Goal: Information Seeking & Learning: Compare options

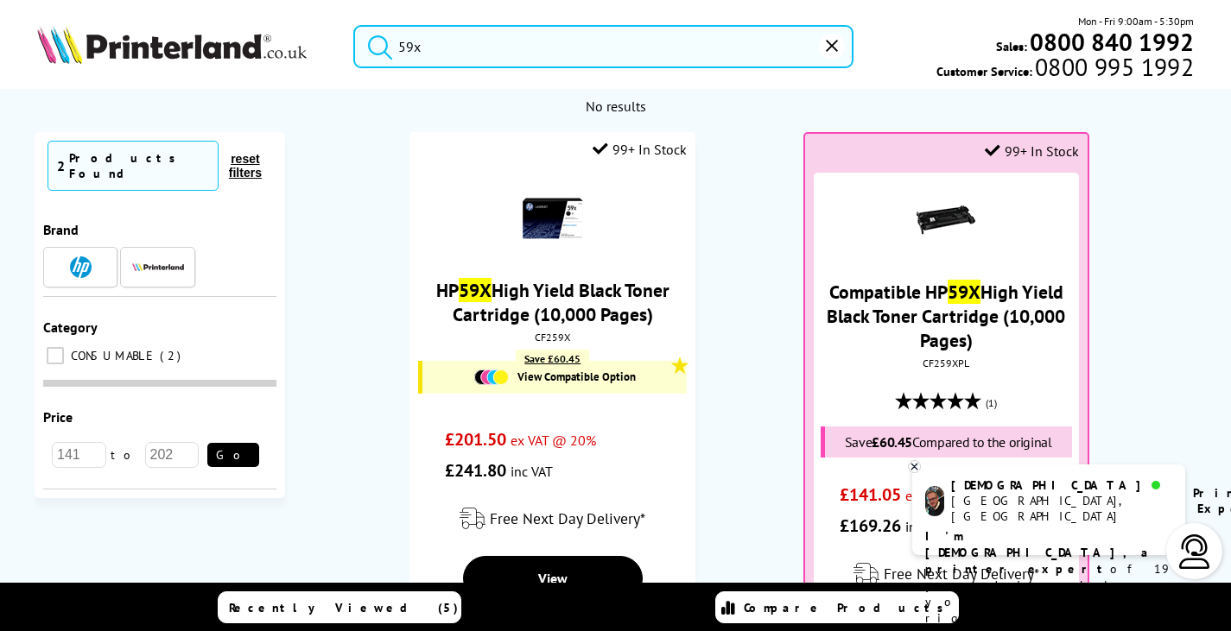
drag, startPoint x: 399, startPoint y: 46, endPoint x: 200, endPoint y: 46, distance: 199.6
click at [200, 46] on div "59x Mon - Fri 9:00am - 5:30pm Sales: 0800 840 1992 Customer Service: 0800 995 1…" at bounding box center [615, 51] width 1231 height 76
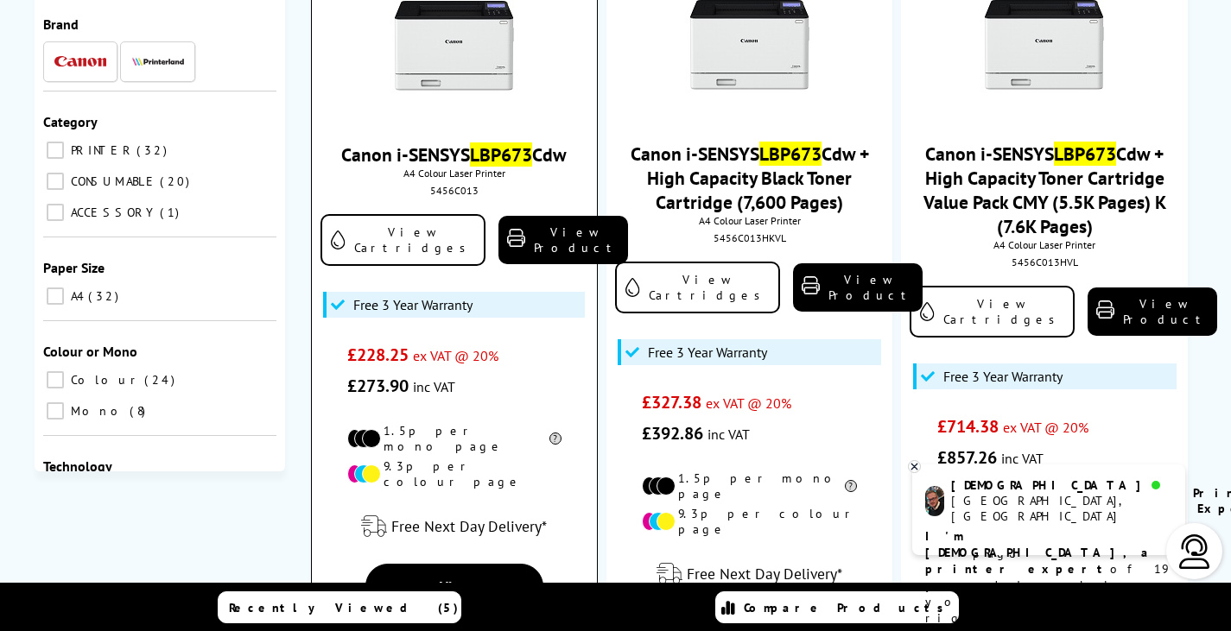
scroll to position [86, 0]
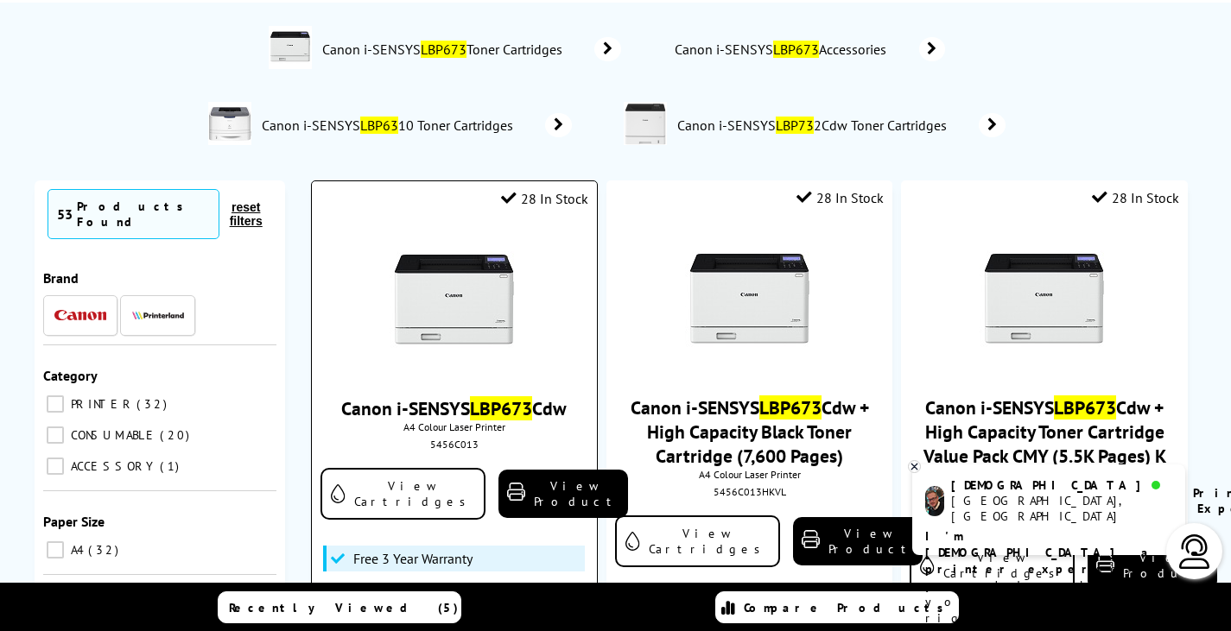
type input "lbp673"
click at [454, 306] on img at bounding box center [455, 303] width 130 height 130
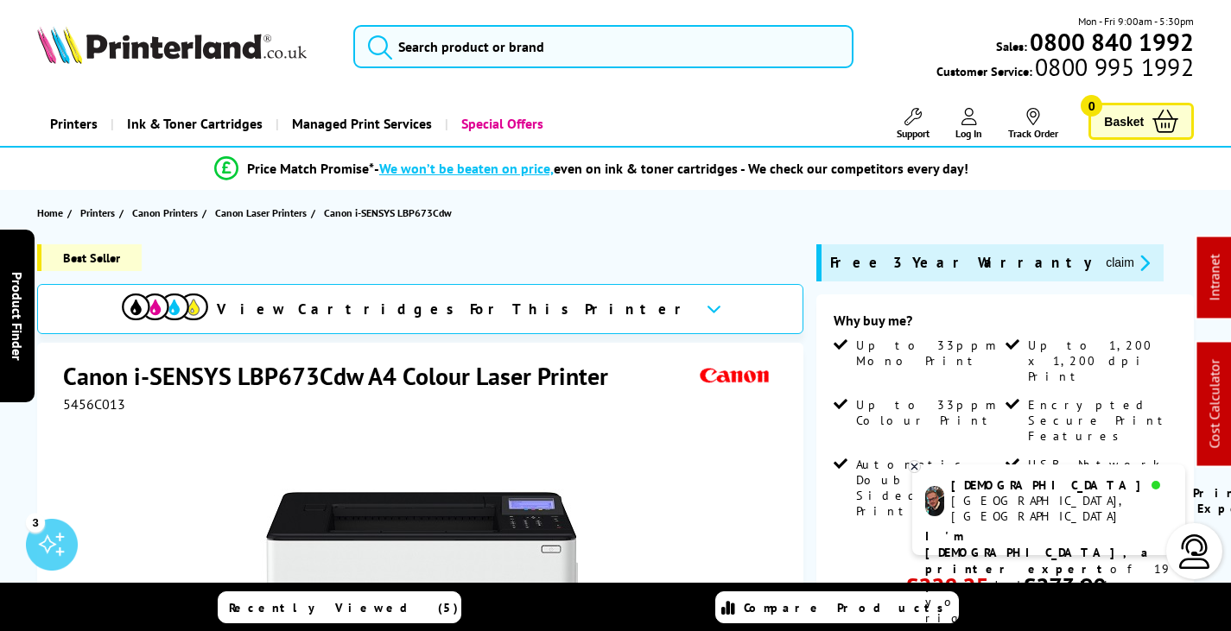
scroll to position [605, 0]
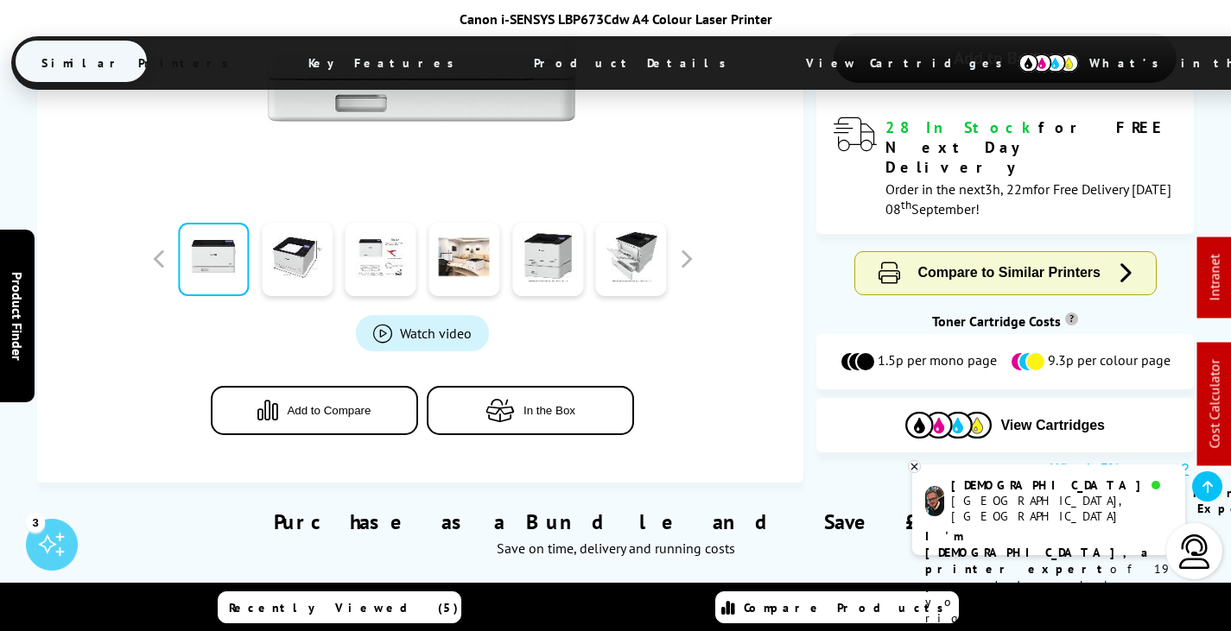
click at [780, 60] on span "View Cartridges" at bounding box center [912, 63] width 264 height 45
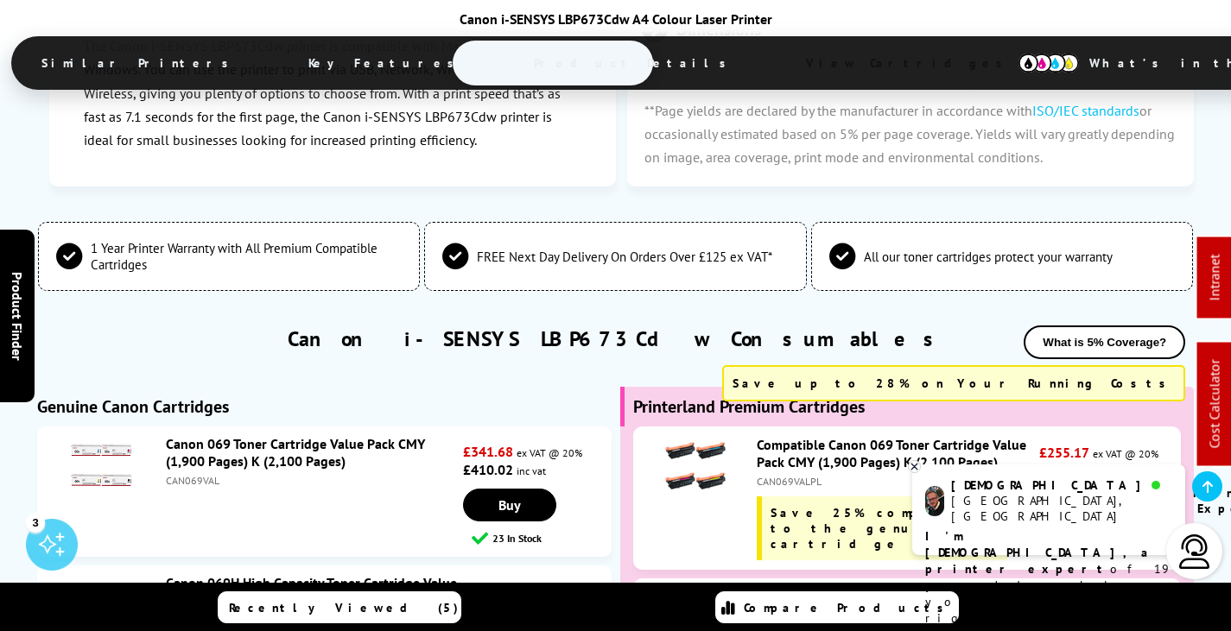
scroll to position [4857, 0]
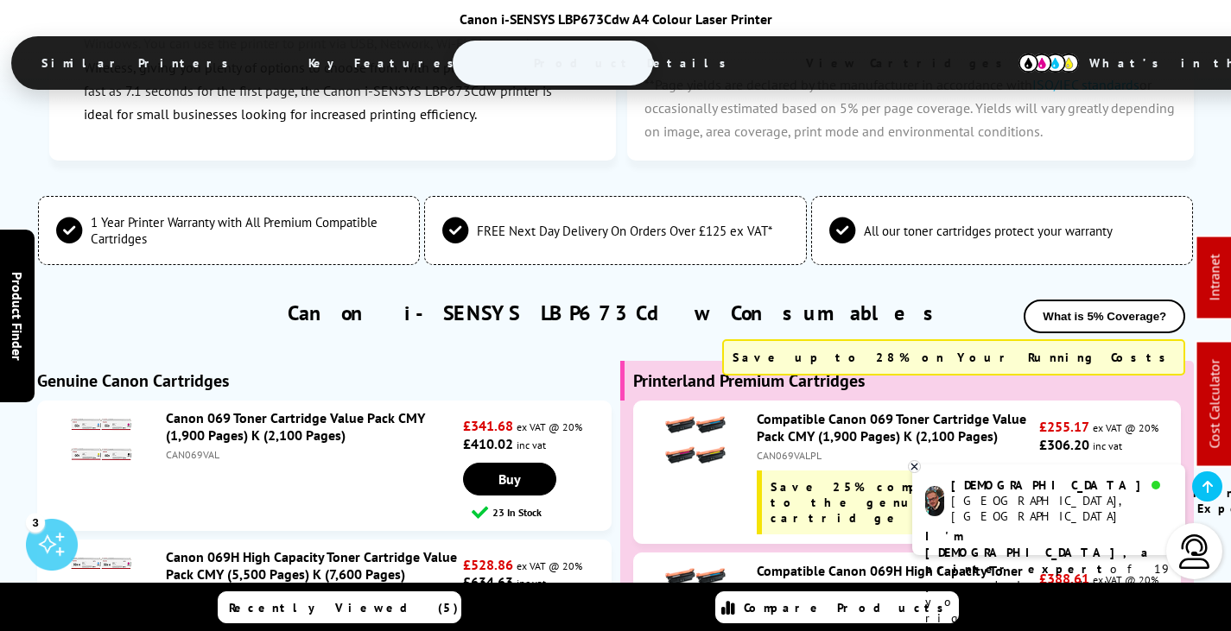
click at [912, 467] on icon at bounding box center [914, 466] width 11 height 13
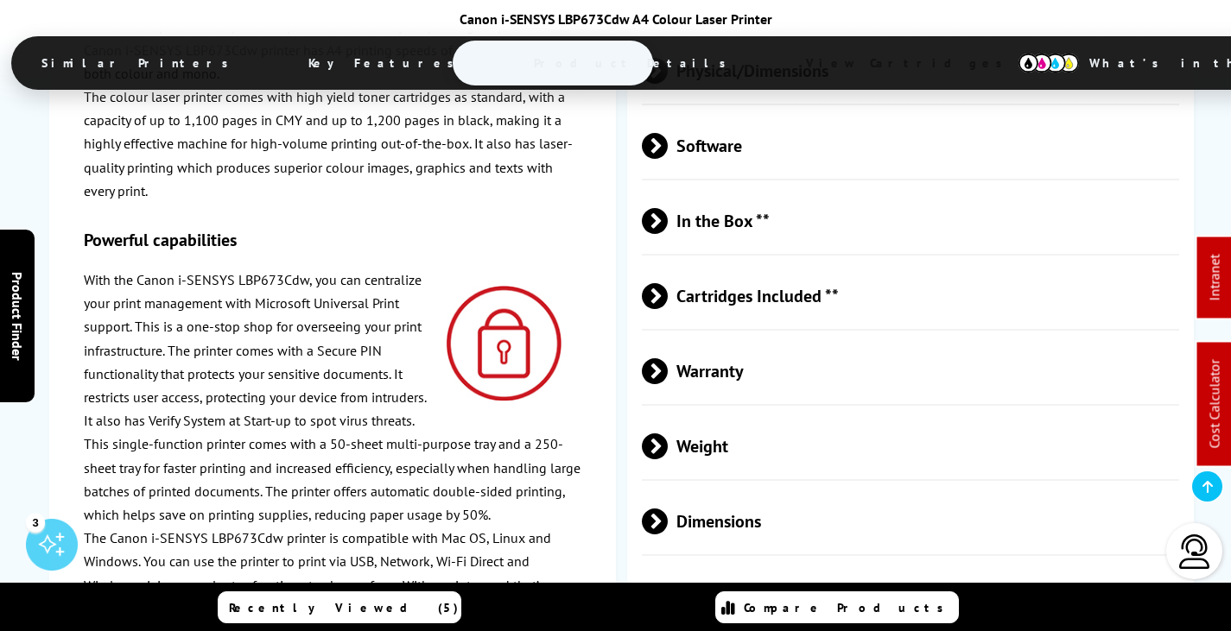
scroll to position [0, 0]
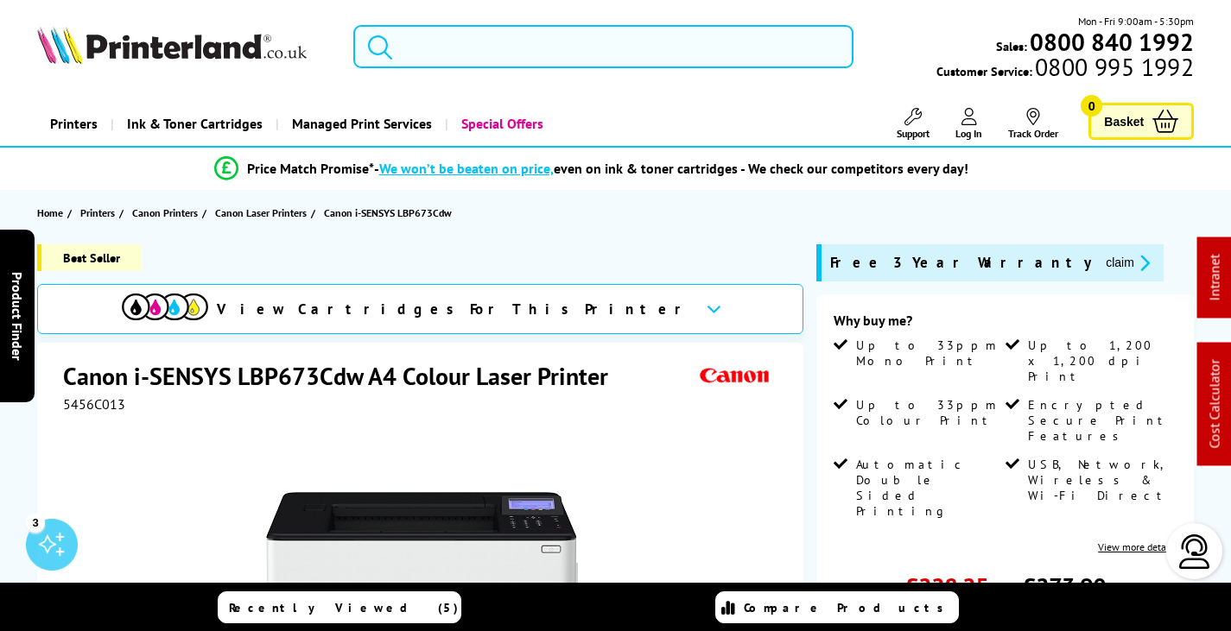
click at [540, 39] on input "search" at bounding box center [603, 46] width 500 height 43
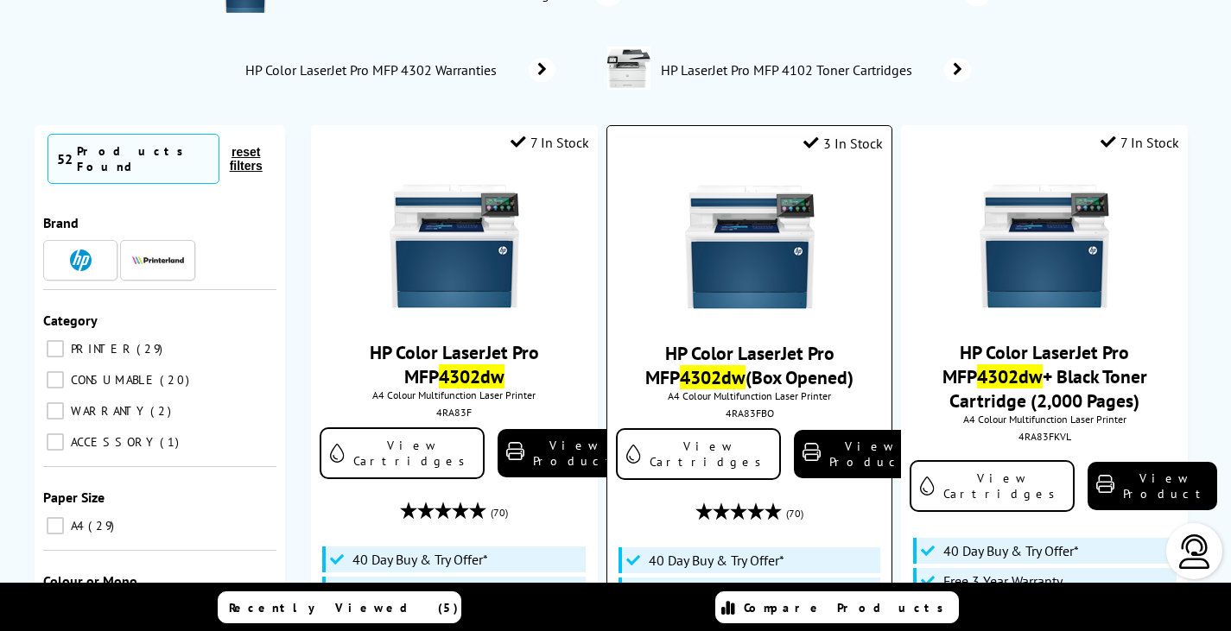
scroll to position [259, 0]
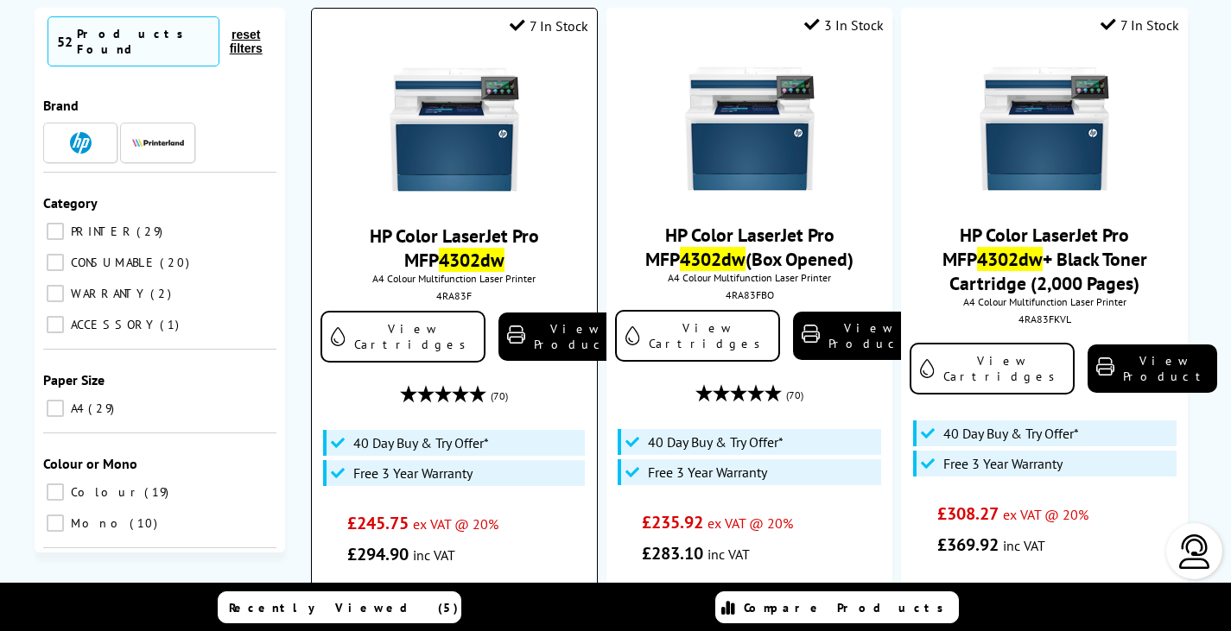
type input "4302dw"
click at [485, 154] on img at bounding box center [455, 130] width 130 height 130
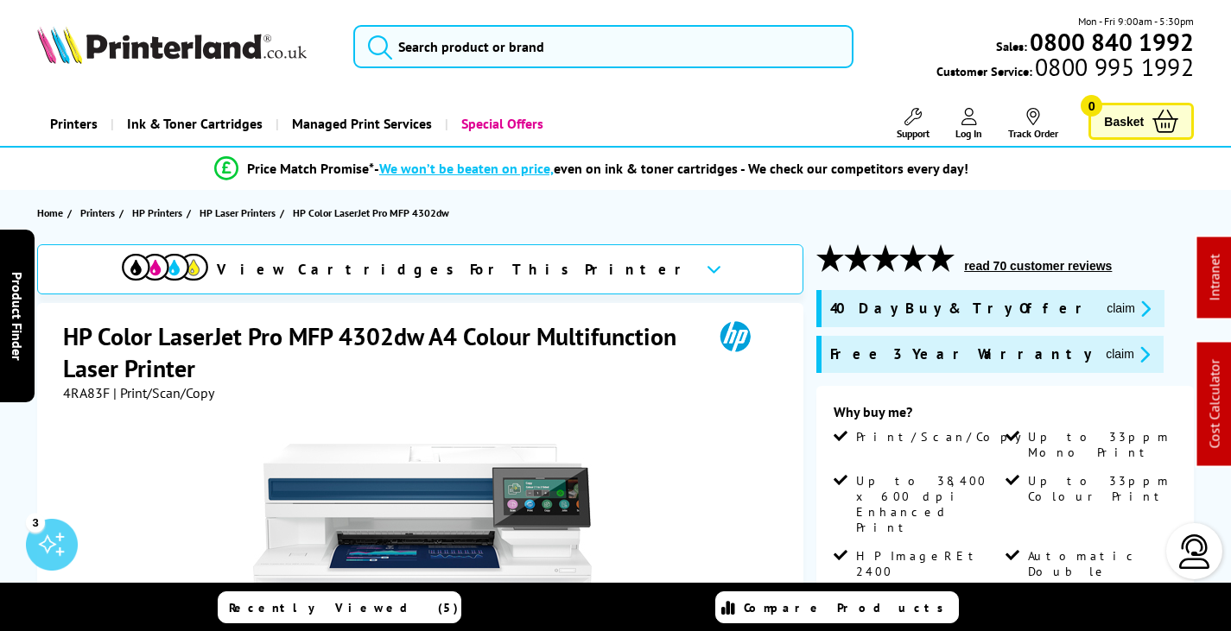
click at [1101, 351] on button "claim" at bounding box center [1128, 355] width 54 height 20
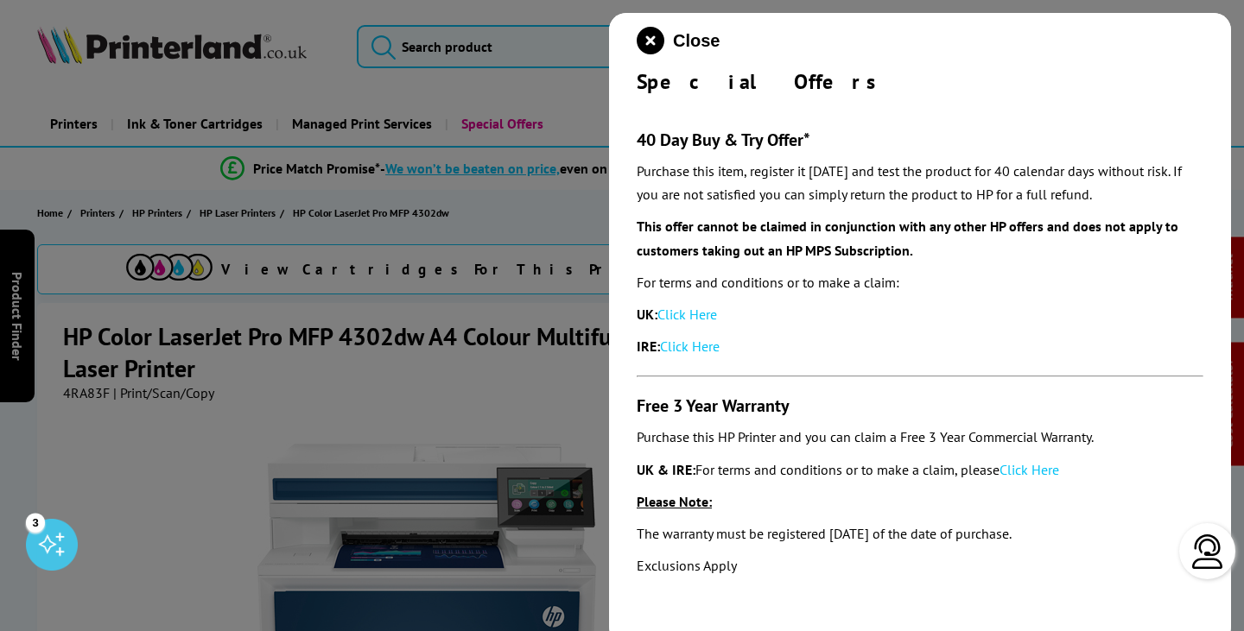
click at [1040, 471] on link "Click Here" at bounding box center [1029, 469] width 60 height 17
drag, startPoint x: 651, startPoint y: 48, endPoint x: 613, endPoint y: 59, distance: 39.6
click at [652, 48] on icon "close modal" at bounding box center [651, 41] width 28 height 28
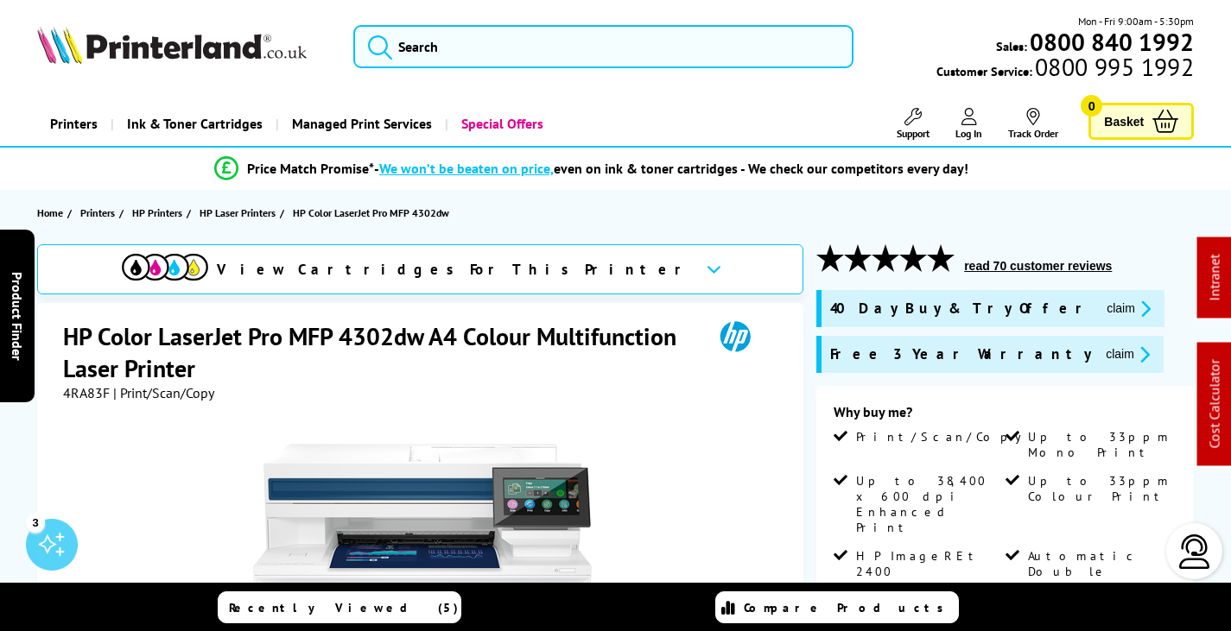
click at [74, 389] on span "4RA83F" at bounding box center [86, 392] width 47 height 17
copy span "4RA83F"
click at [493, 46] on input "search" at bounding box center [603, 46] width 500 height 43
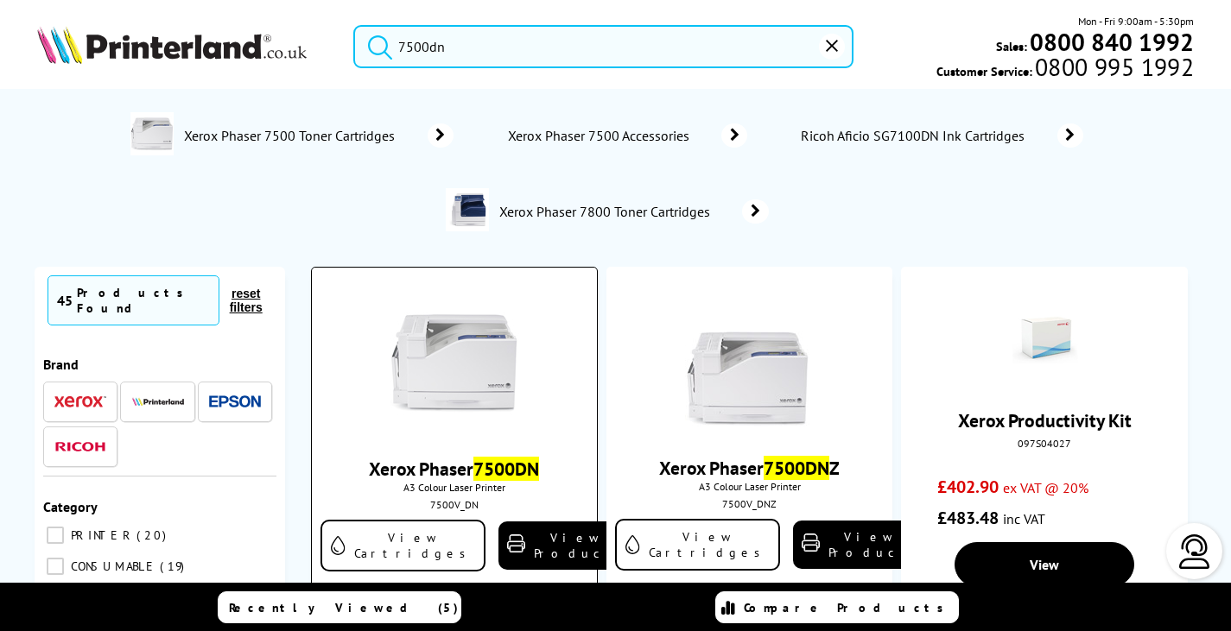
type input "7500dn"
click at [434, 342] on img at bounding box center [455, 363] width 130 height 130
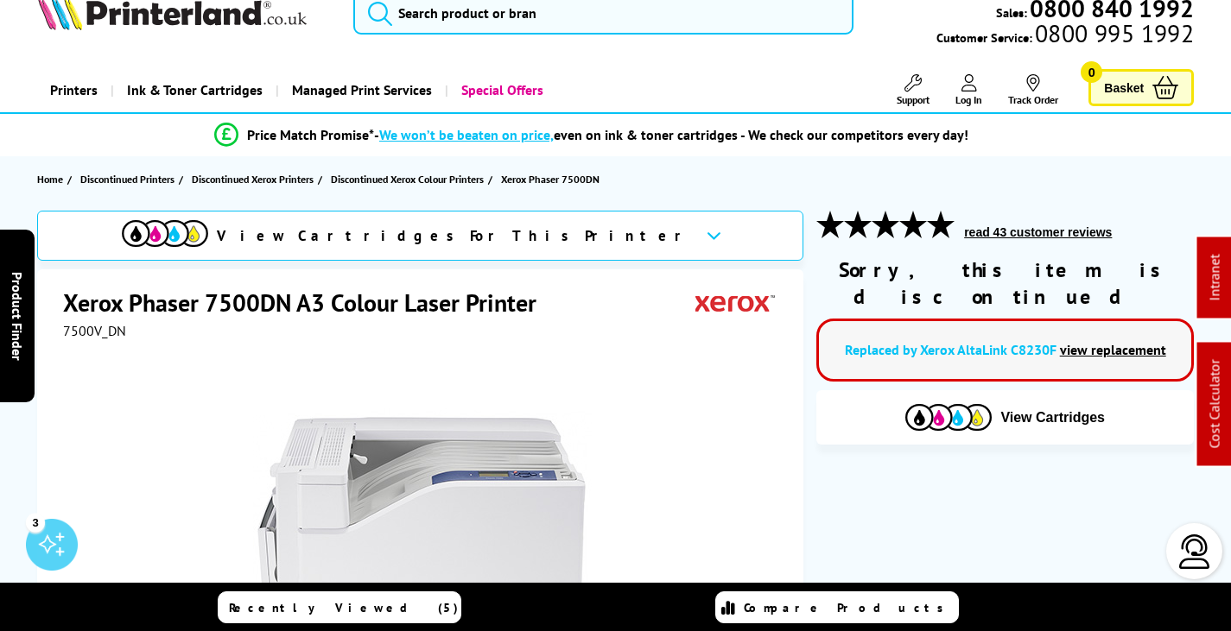
scroll to position [518, 0]
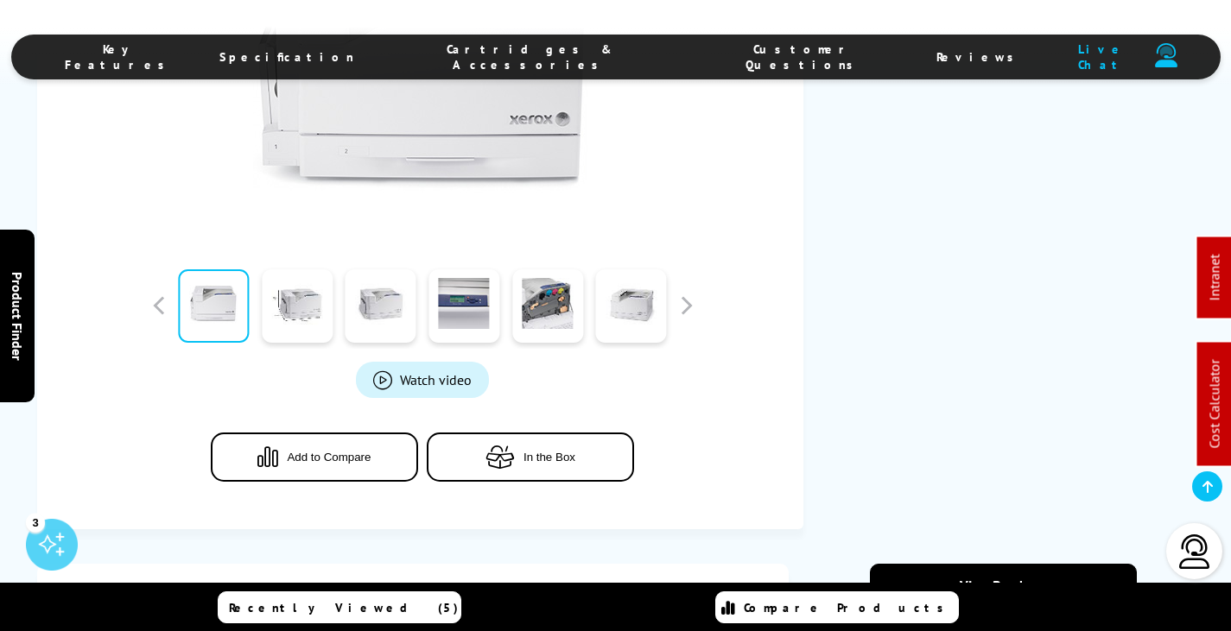
click at [562, 60] on span "Cartridges & Accessories" at bounding box center [530, 56] width 282 height 31
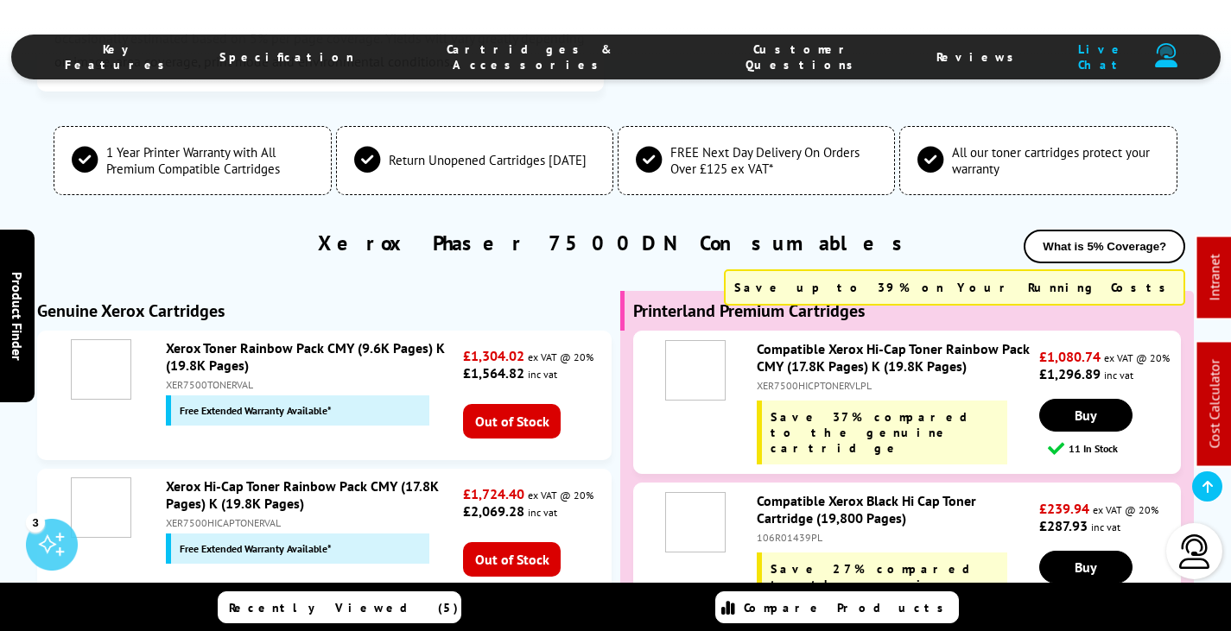
scroll to position [3319, 0]
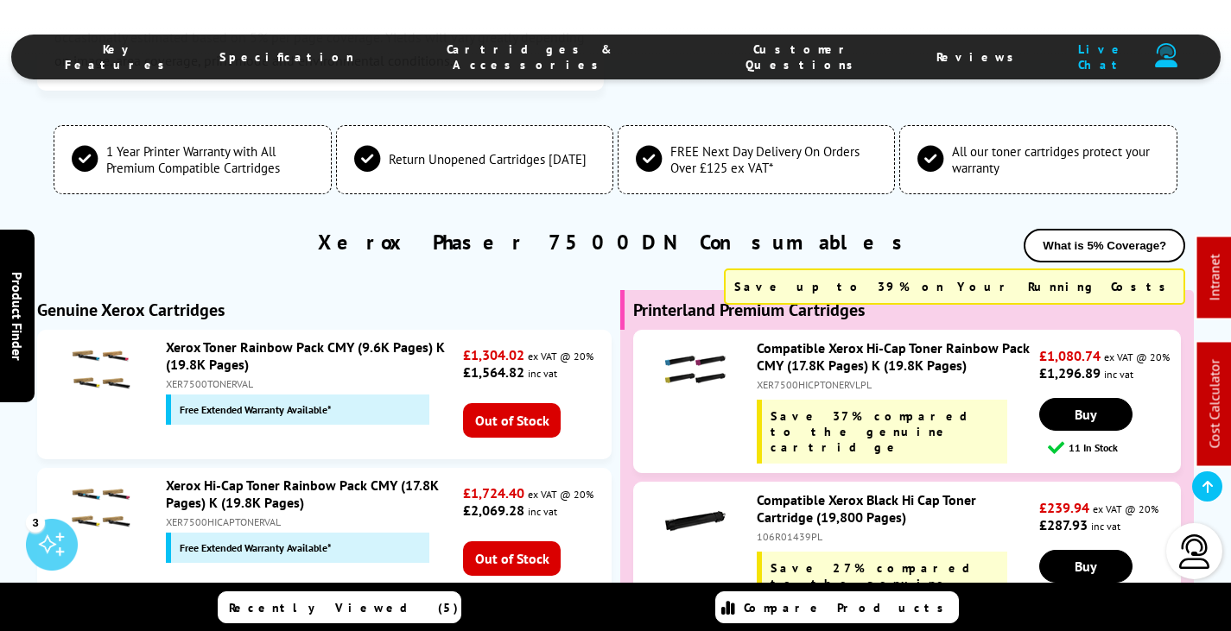
click at [792, 380] on div "XER7500HICPTONERVLPL" at bounding box center [896, 384] width 278 height 13
click at [794, 380] on div "XER7500HICPTONERVLPL" at bounding box center [896, 384] width 278 height 13
copy div "XER7500HICPTONERVLPL"
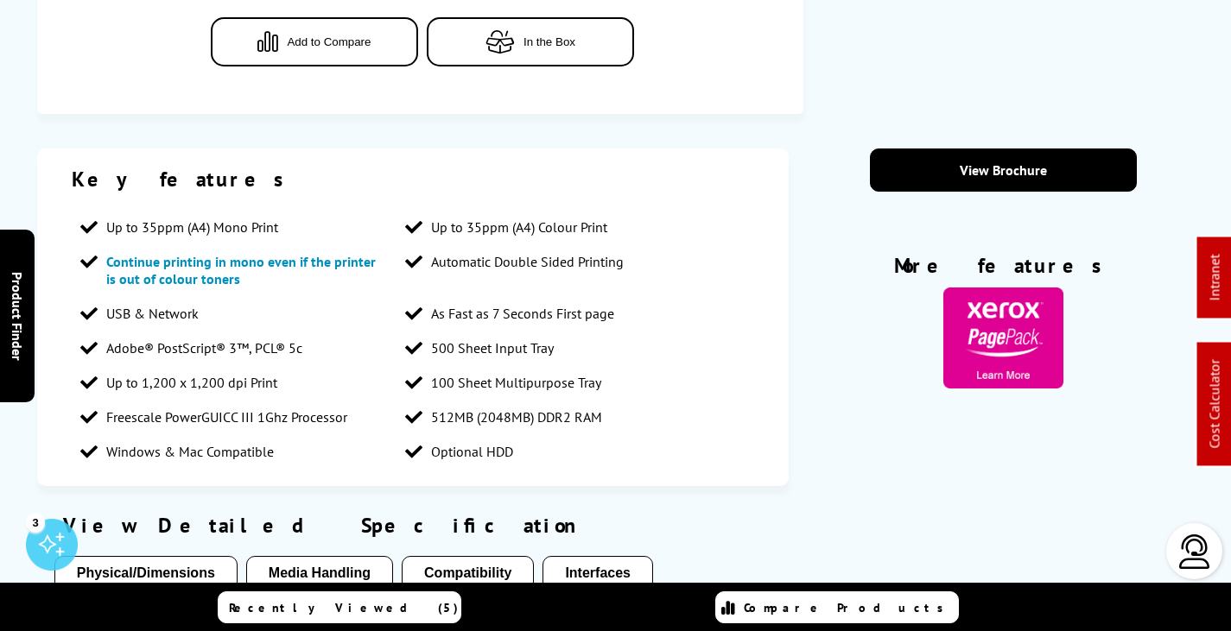
scroll to position [0, 0]
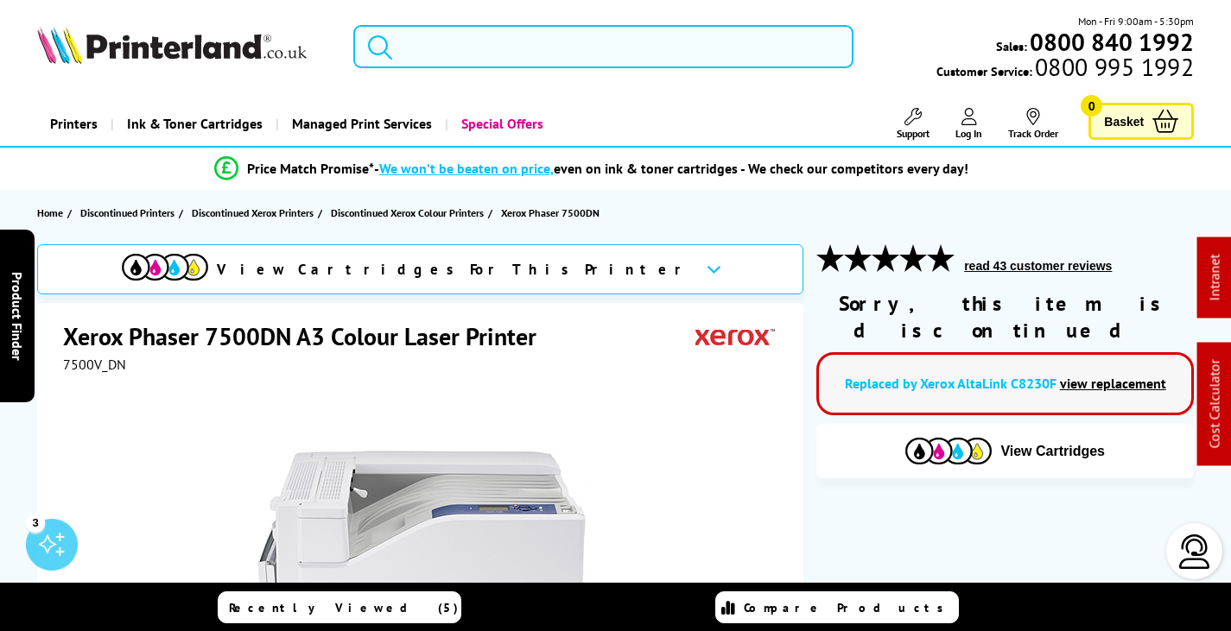
click at [544, 44] on input "search" at bounding box center [603, 46] width 500 height 43
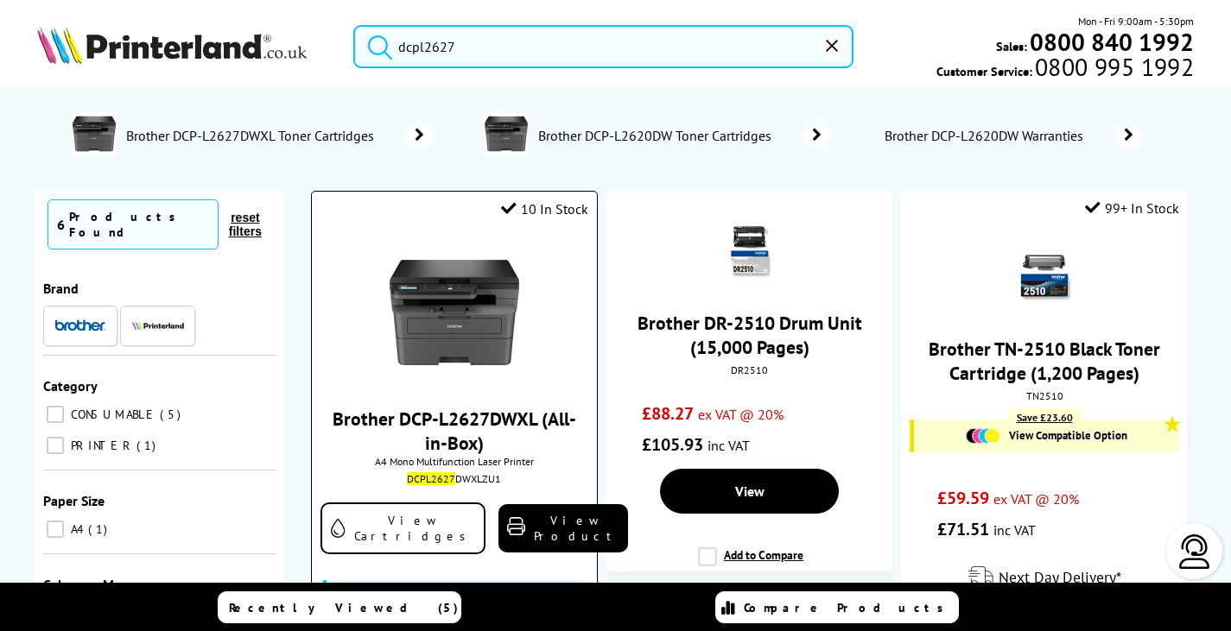
type input "dcpl2627"
click at [432, 369] on img at bounding box center [455, 313] width 130 height 130
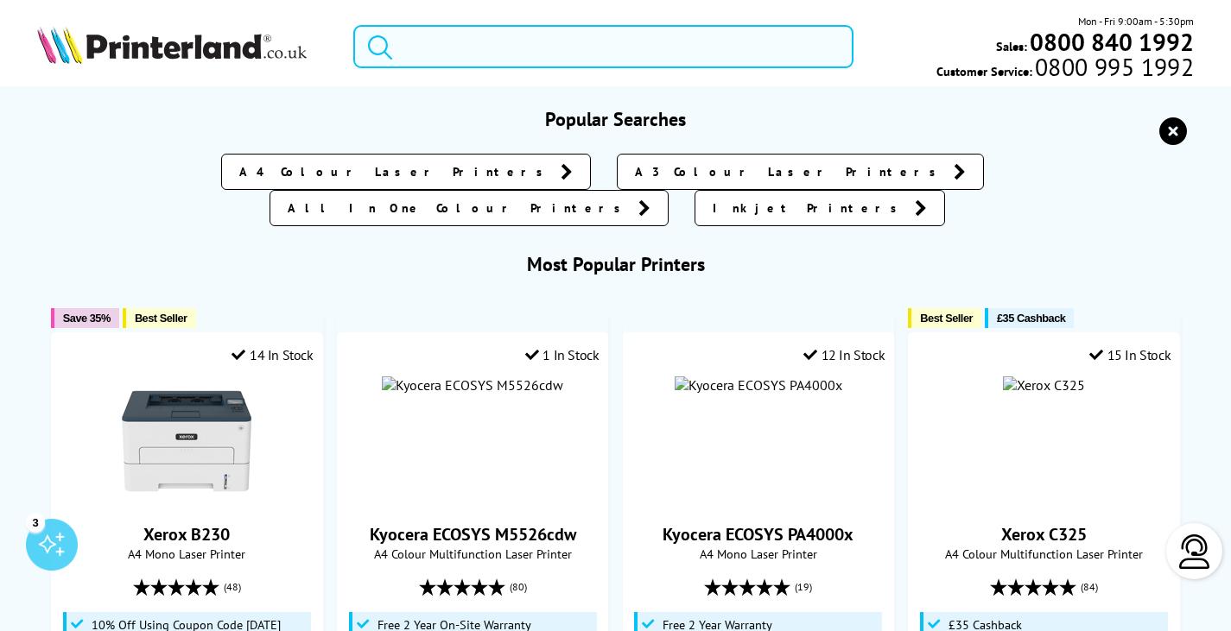
click at [636, 58] on input "search" at bounding box center [603, 46] width 500 height 43
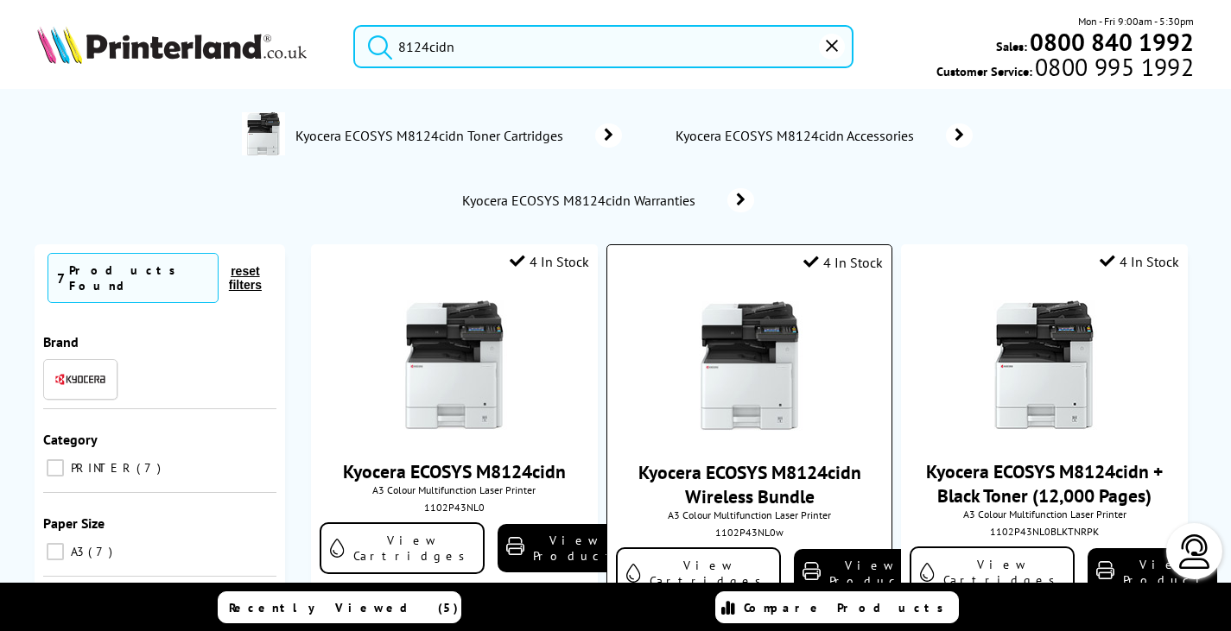
type input "8124cidn"
click at [777, 312] on img at bounding box center [750, 366] width 130 height 130
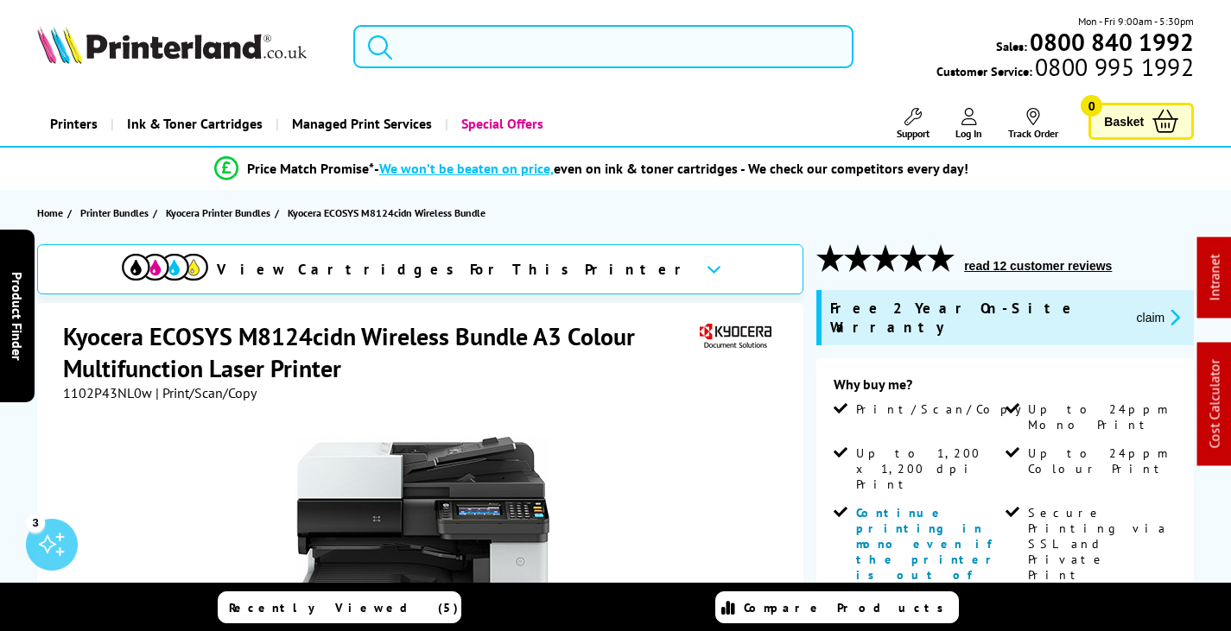
click at [564, 65] on input "search" at bounding box center [603, 46] width 500 height 43
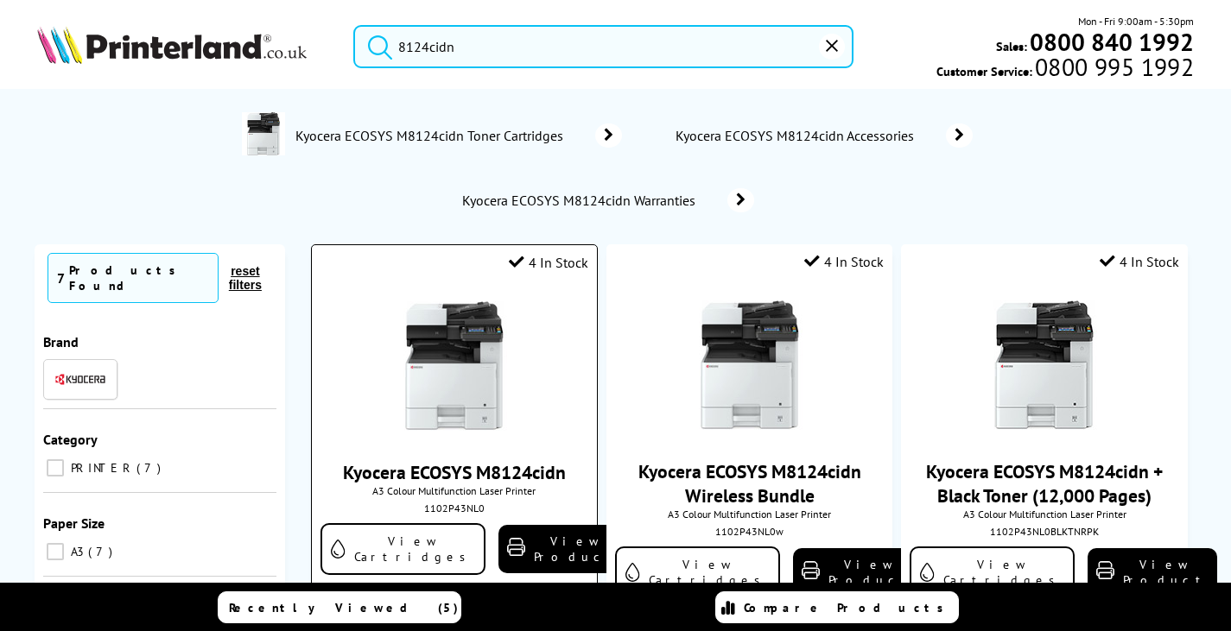
type input "8124cidn"
click at [435, 306] on img at bounding box center [455, 366] width 130 height 130
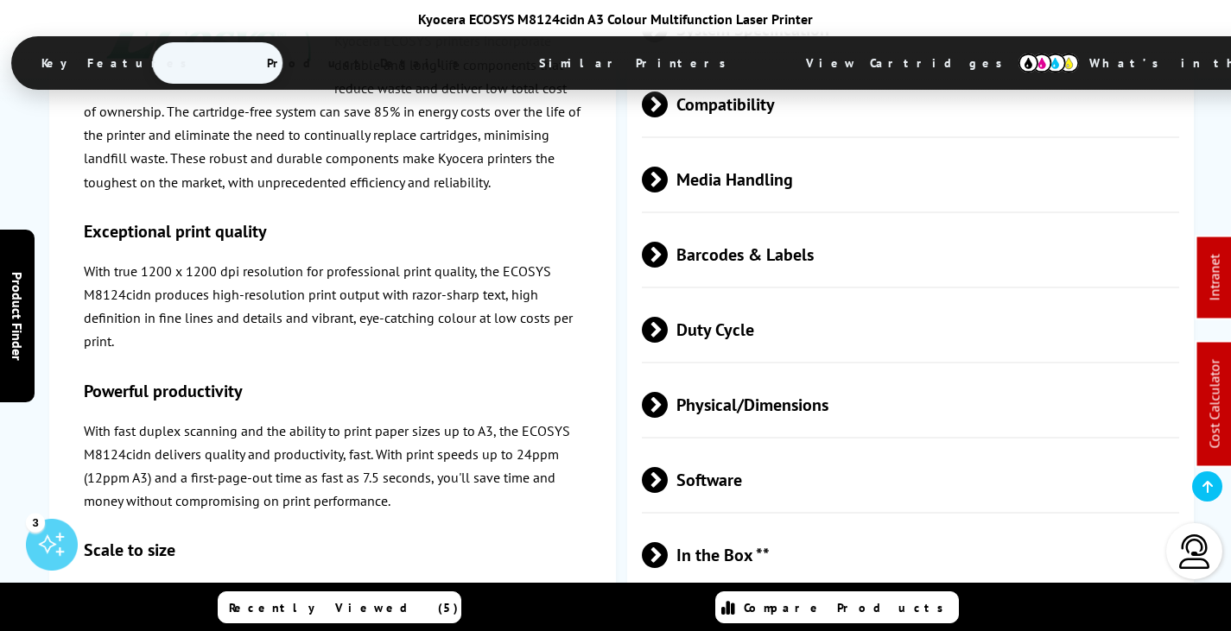
scroll to position [3941, 0]
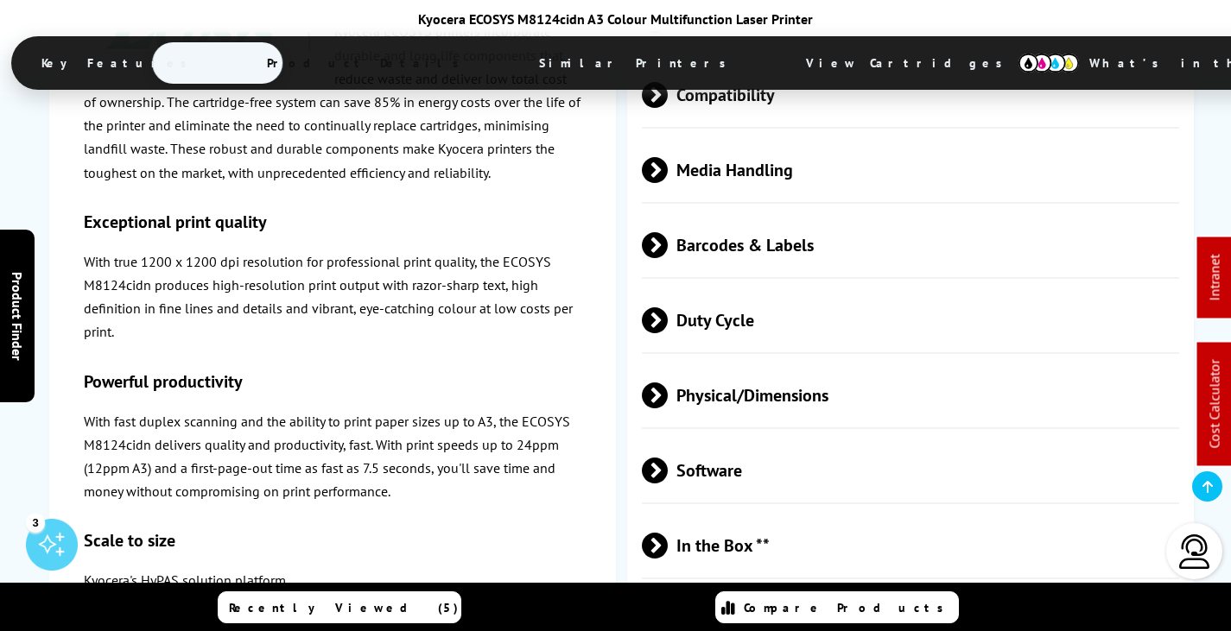
click at [746, 137] on span "Media Handling" at bounding box center [910, 169] width 537 height 65
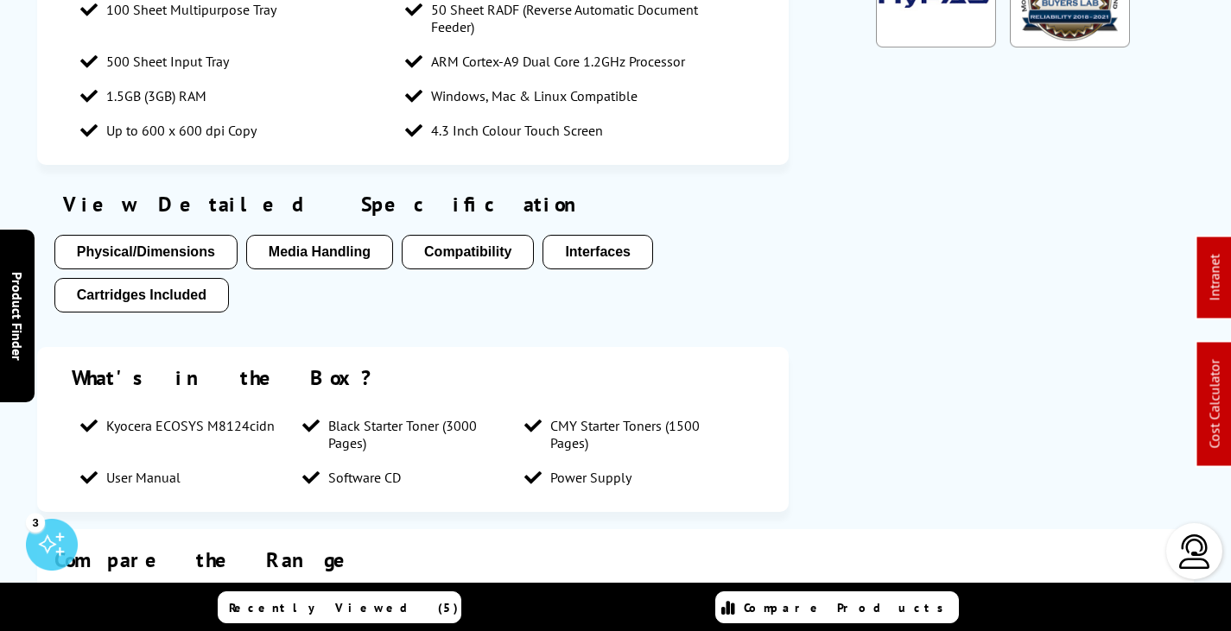
scroll to position [0, 0]
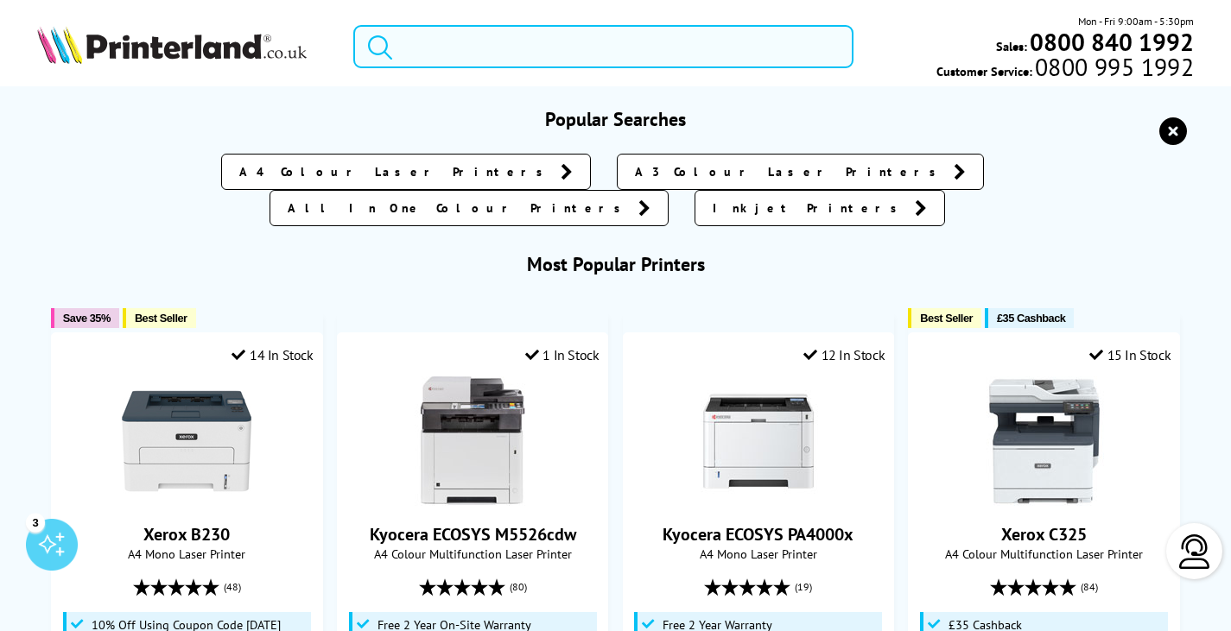
click at [537, 45] on input "search" at bounding box center [603, 46] width 500 height 43
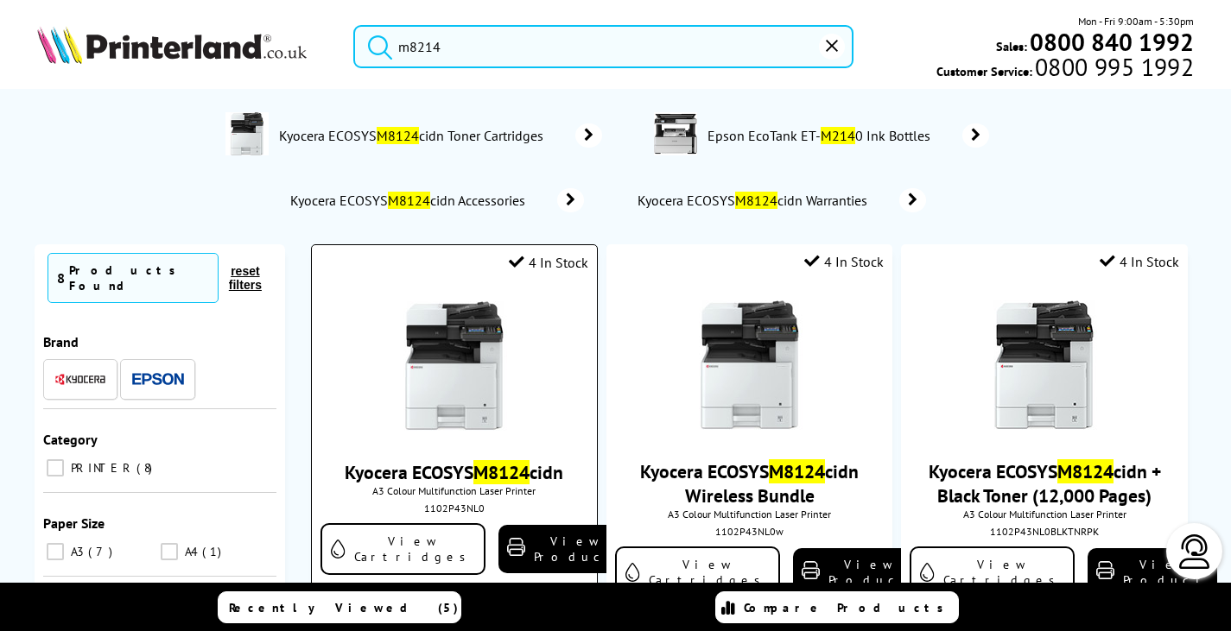
type input "m8214"
click at [536, 385] on div at bounding box center [453, 367] width 267 height 133
click at [485, 387] on img at bounding box center [455, 366] width 130 height 130
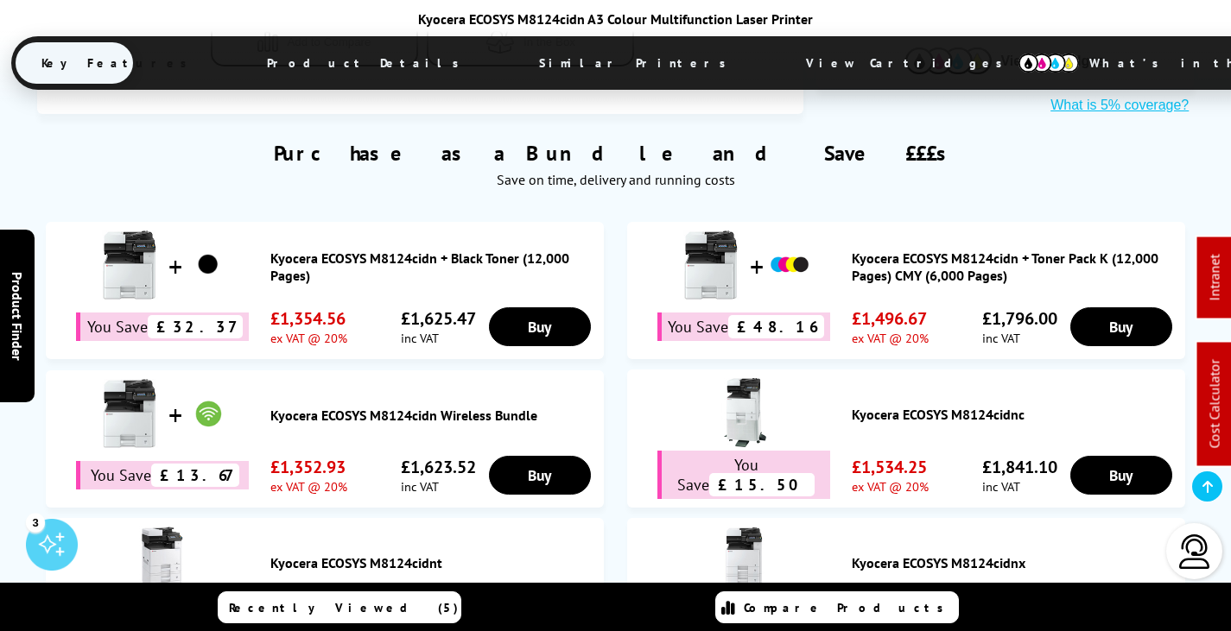
scroll to position [1382, 0]
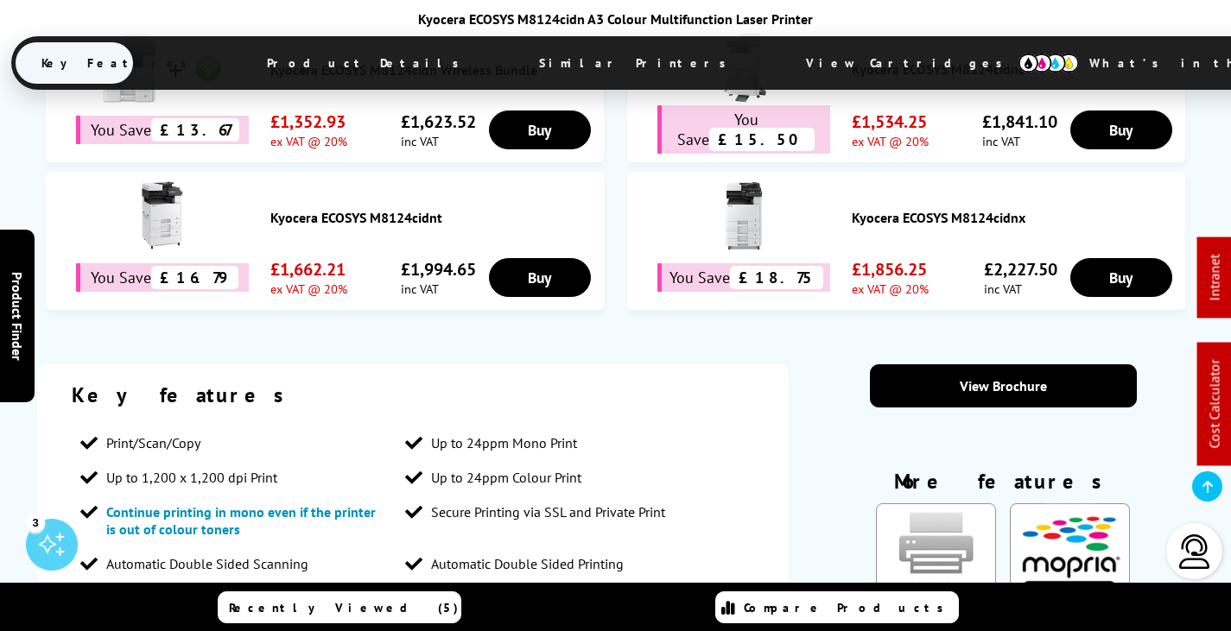
click at [780, 63] on span "View Cartridges" at bounding box center [912, 63] width 264 height 45
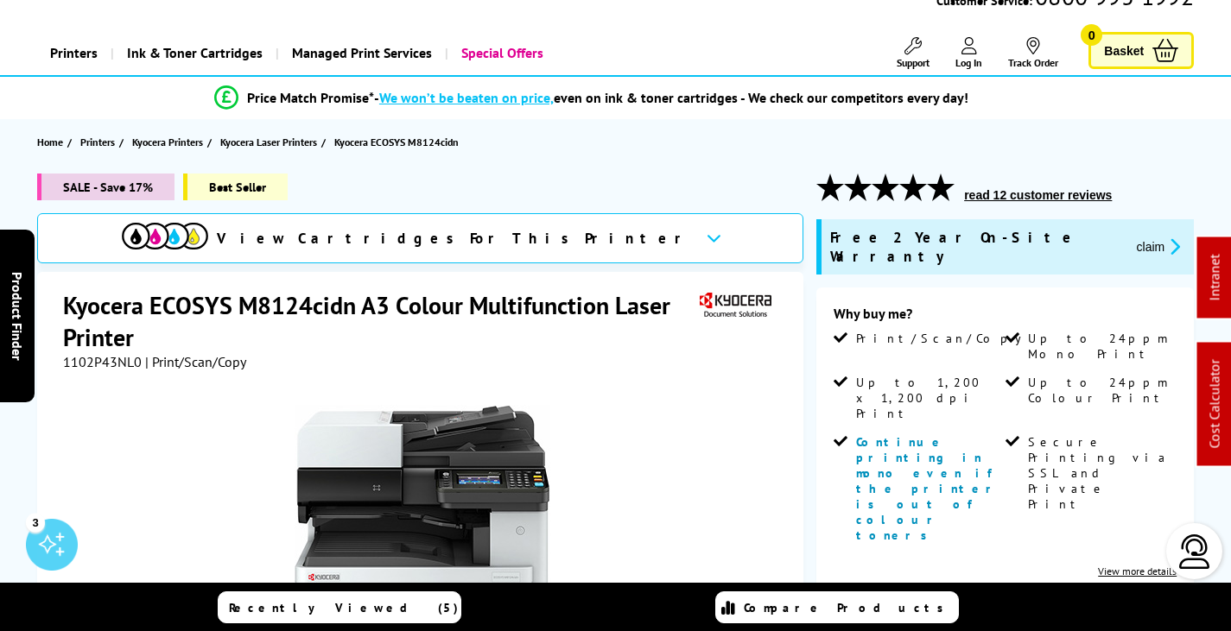
scroll to position [0, 0]
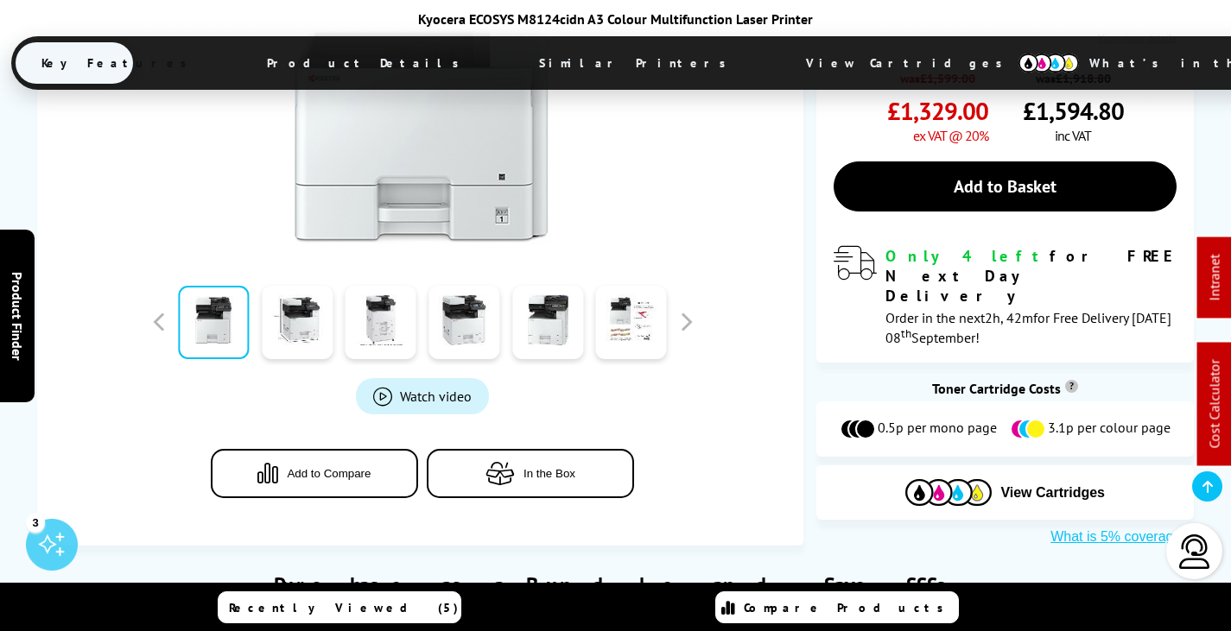
click at [780, 58] on span "View Cartridges" at bounding box center [912, 63] width 264 height 45
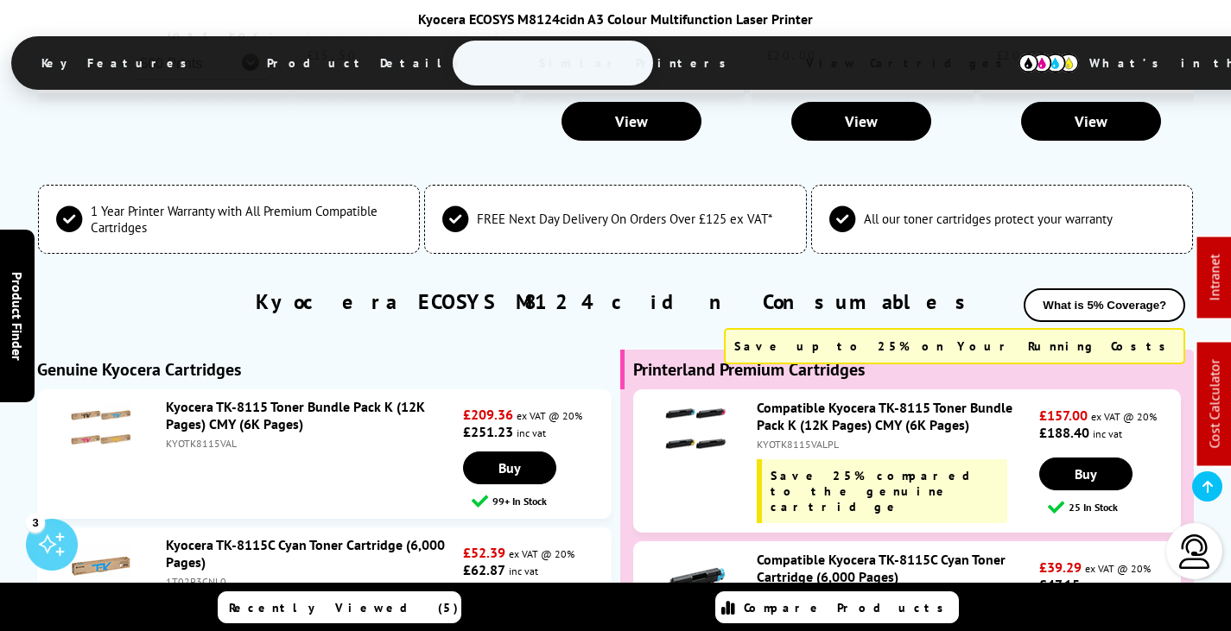
scroll to position [5573, 0]
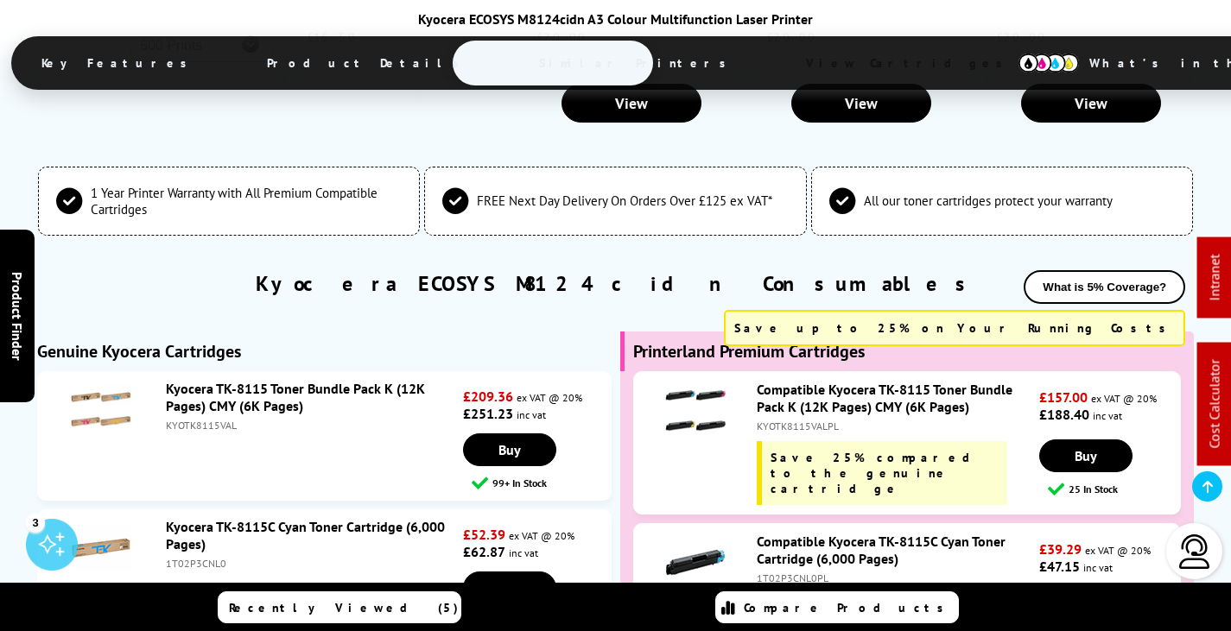
click at [362, 380] on link "Kyocera TK-8115 Toner Bundle Pack K (12K Pages) CMY (6K Pages)" at bounding box center [295, 397] width 259 height 35
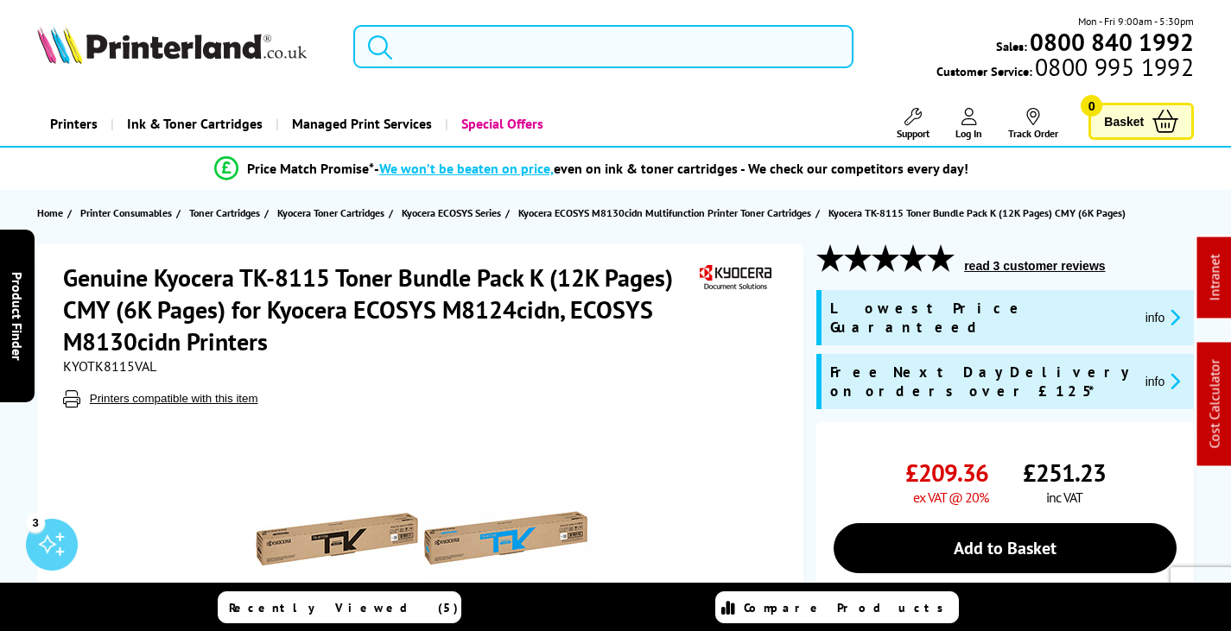
click at [543, 52] on input "search" at bounding box center [603, 46] width 500 height 43
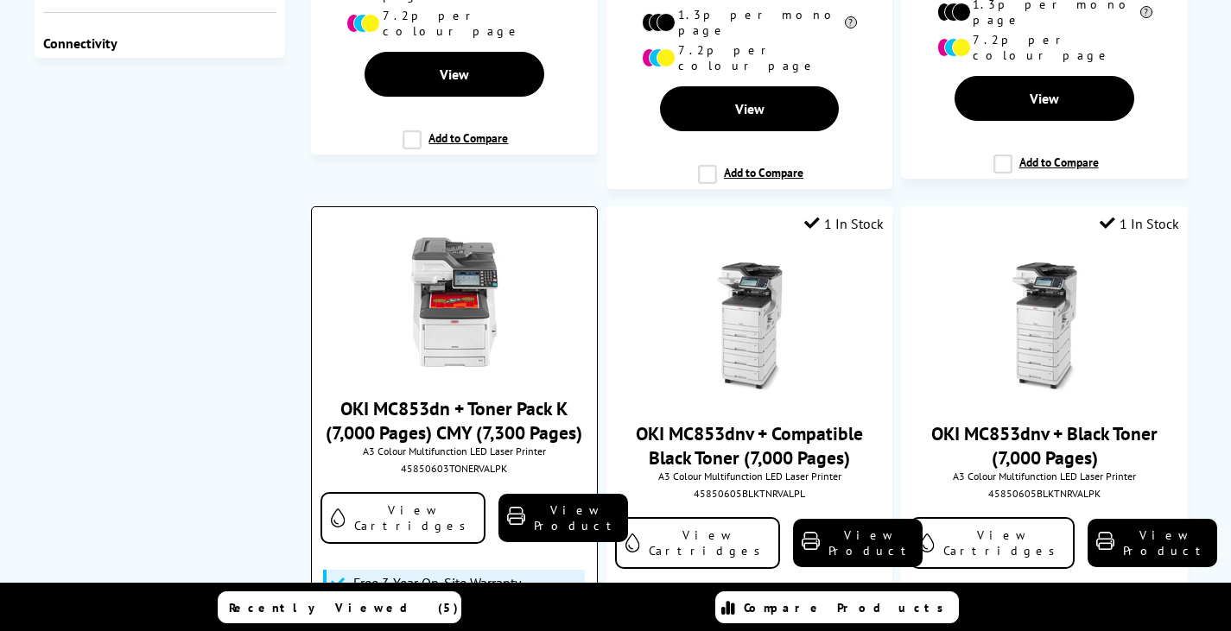
scroll to position [777, 0]
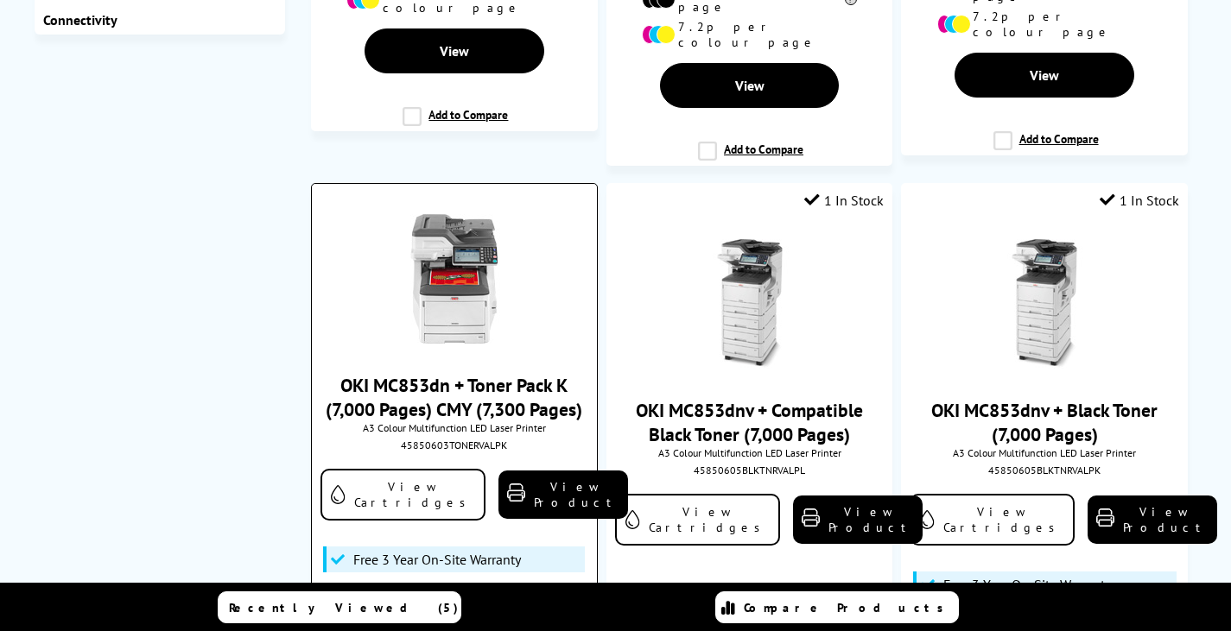
type input "853dn"
click at [456, 232] on img at bounding box center [455, 279] width 130 height 130
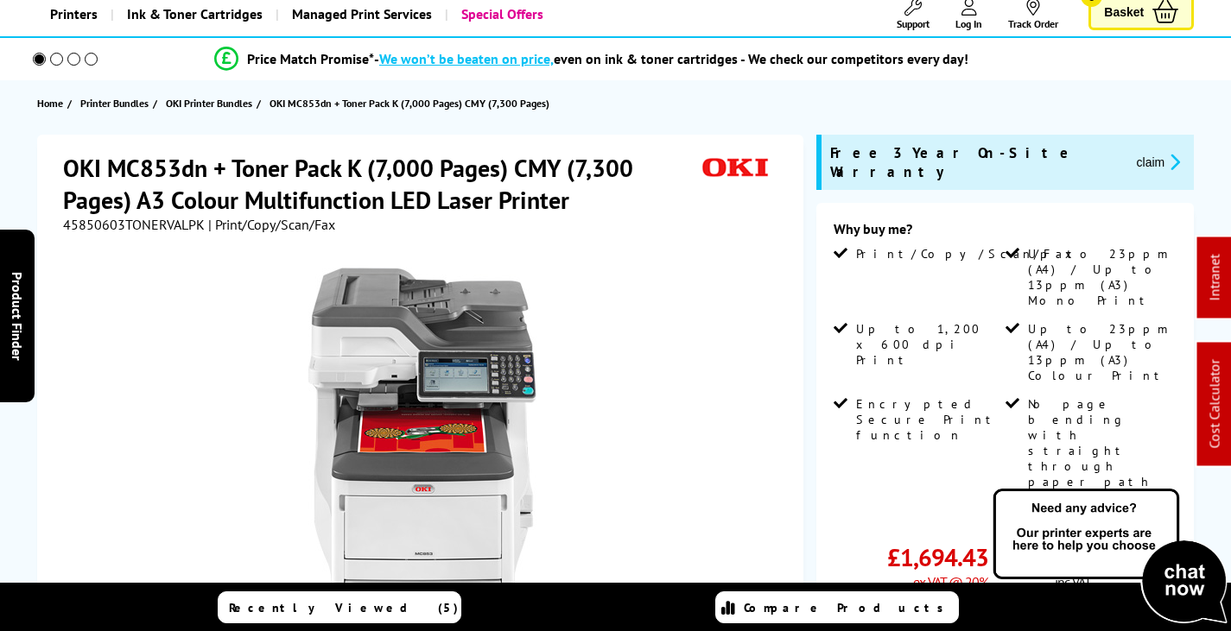
scroll to position [432, 0]
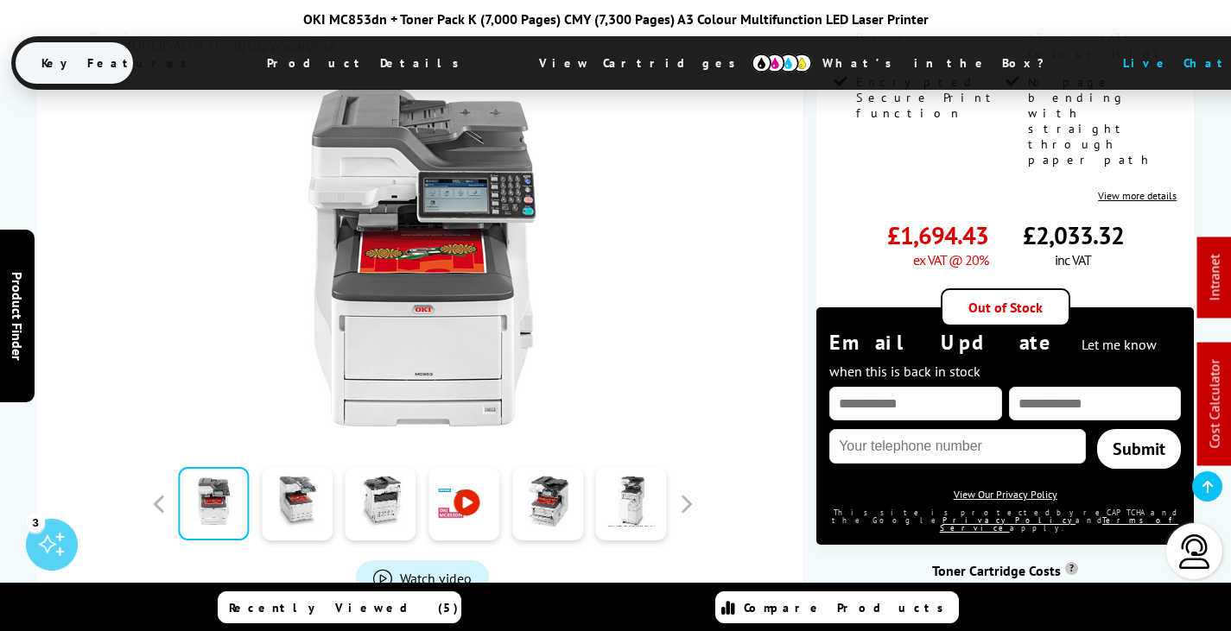
click at [752, 64] on img at bounding box center [782, 63] width 60 height 19
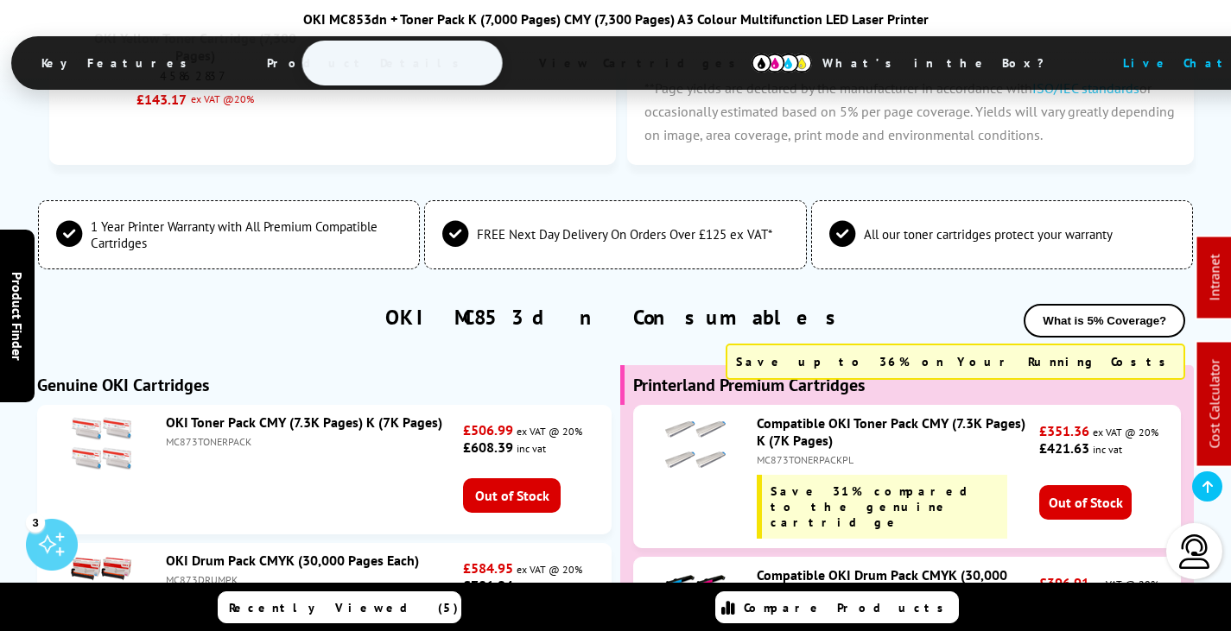
scroll to position [3671, 0]
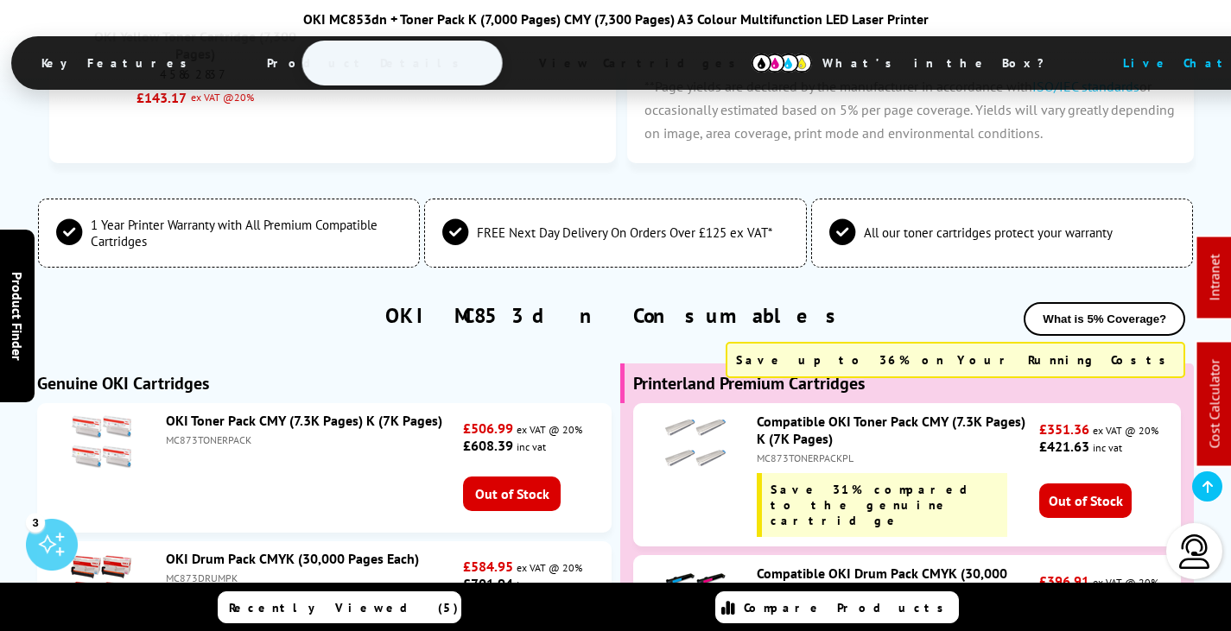
click at [387, 412] on link "OKI Toner Pack CMY (7.3K Pages) K (7K Pages)" at bounding box center [304, 420] width 276 height 17
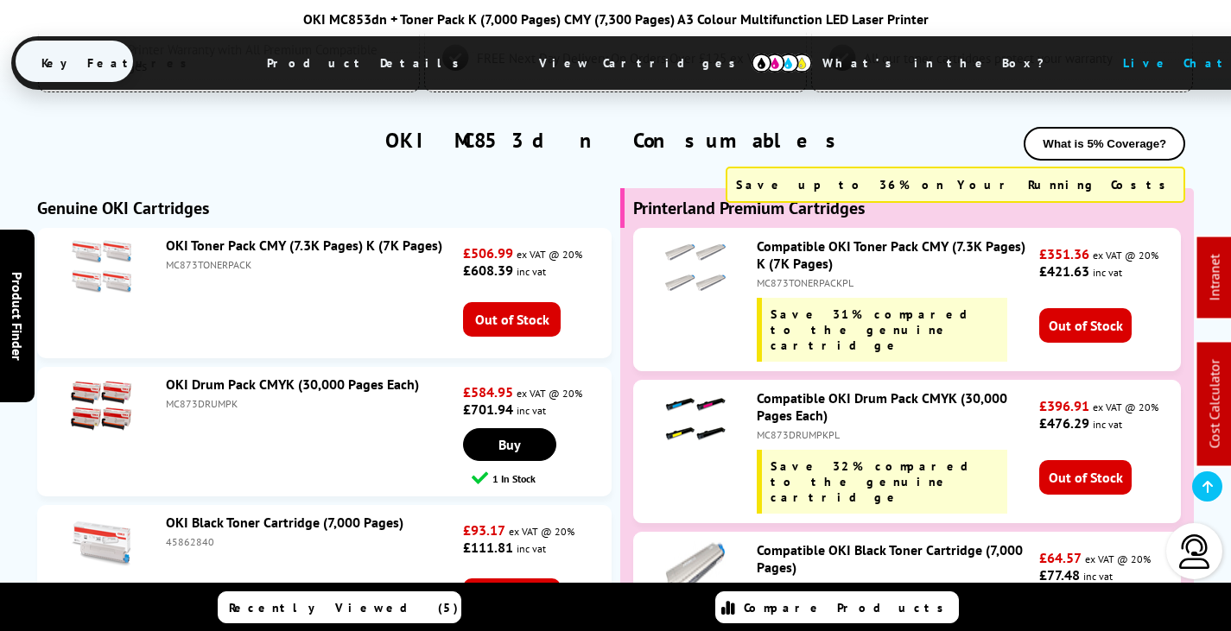
scroll to position [3993, 0]
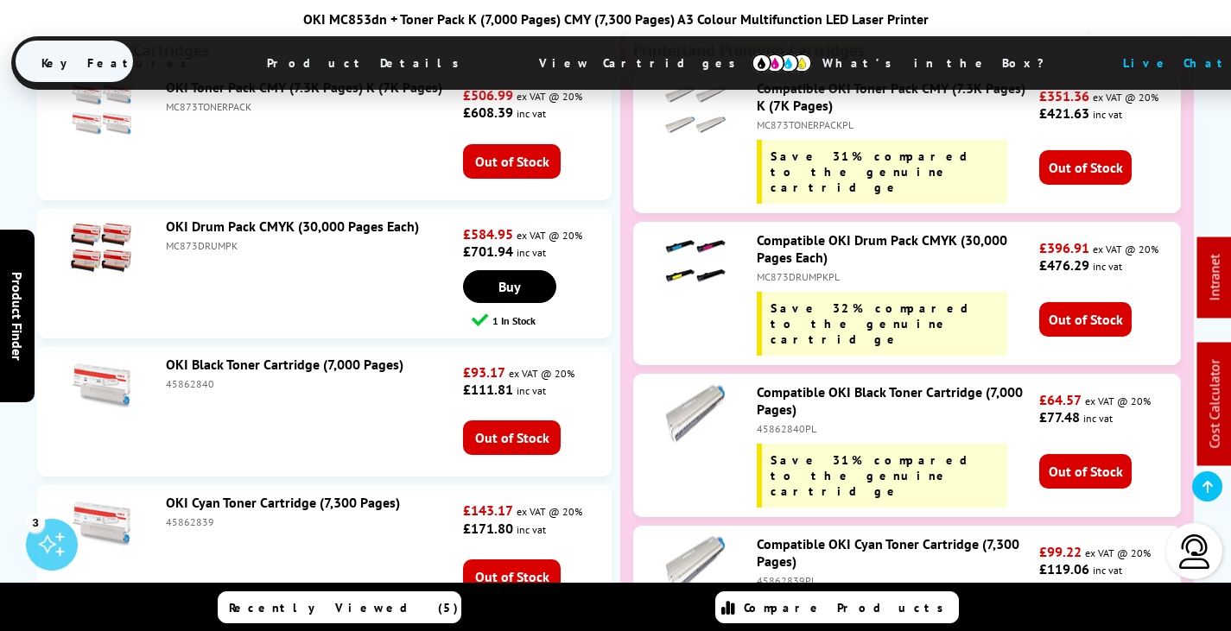
click at [281, 218] on link "OKI Drum Pack CMYK (30,000 Pages Each)" at bounding box center [292, 226] width 253 height 17
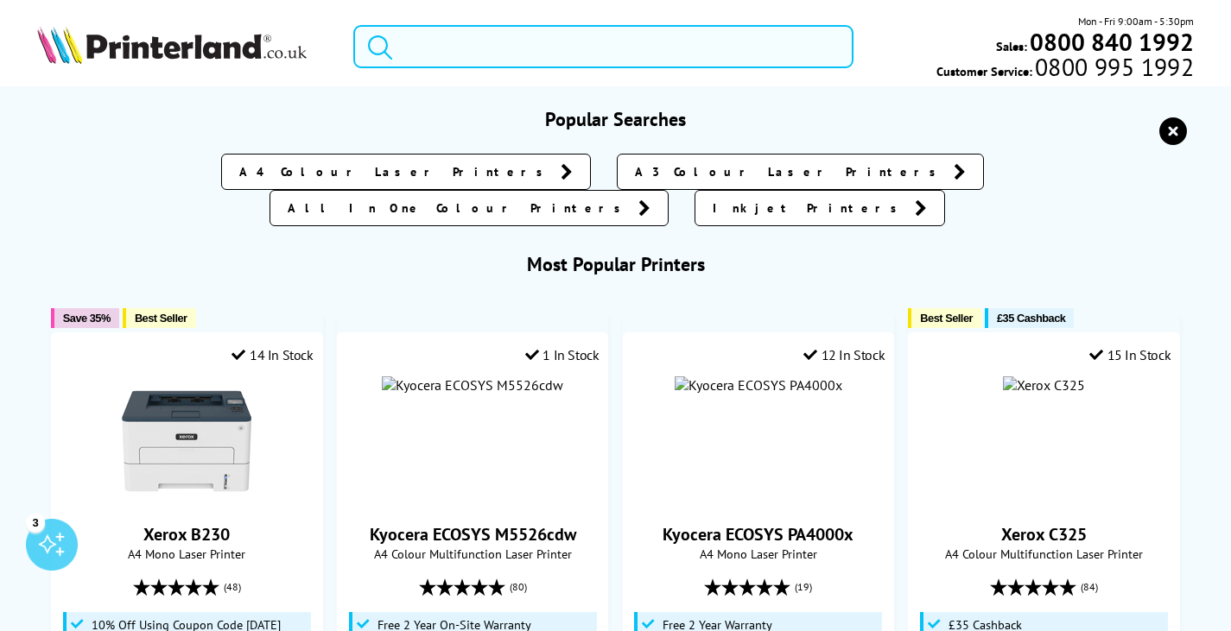
click at [594, 38] on input "search" at bounding box center [603, 46] width 500 height 43
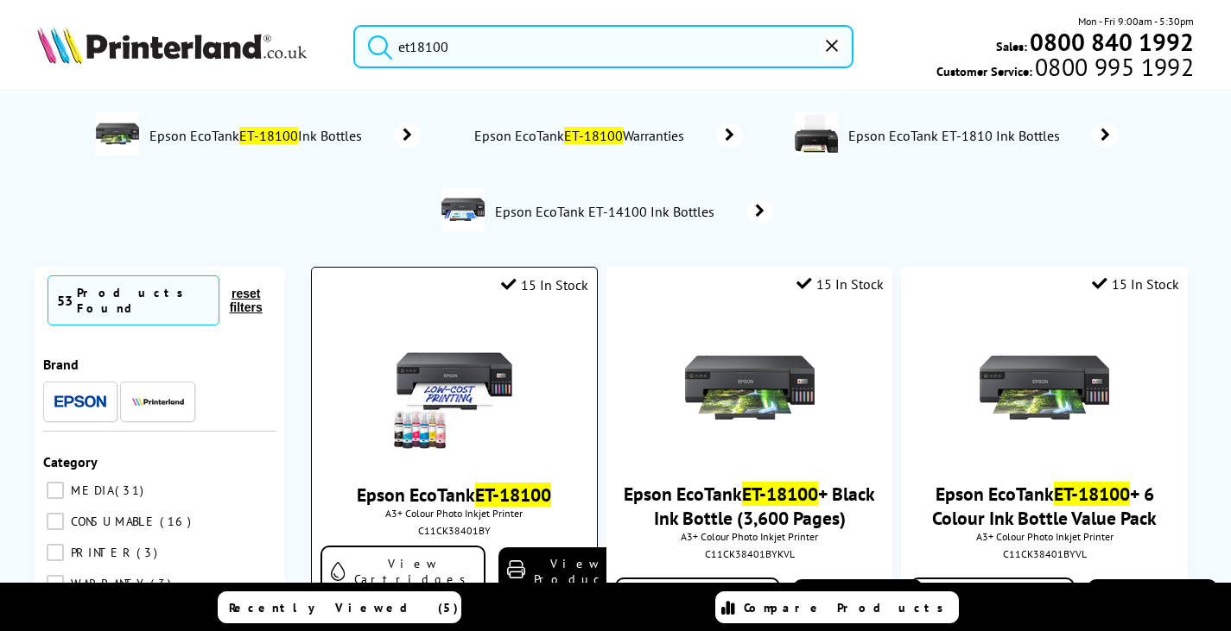
type input "et18100"
click at [467, 365] on img at bounding box center [455, 389] width 130 height 130
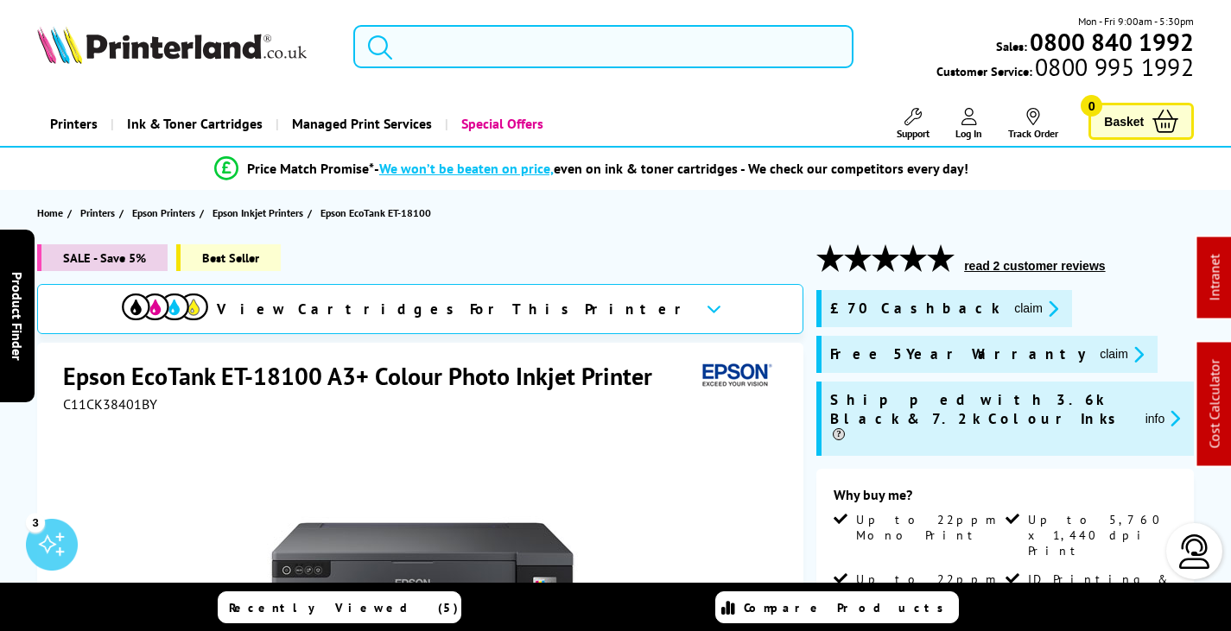
click at [508, 51] on input "search" at bounding box center [603, 46] width 500 height 43
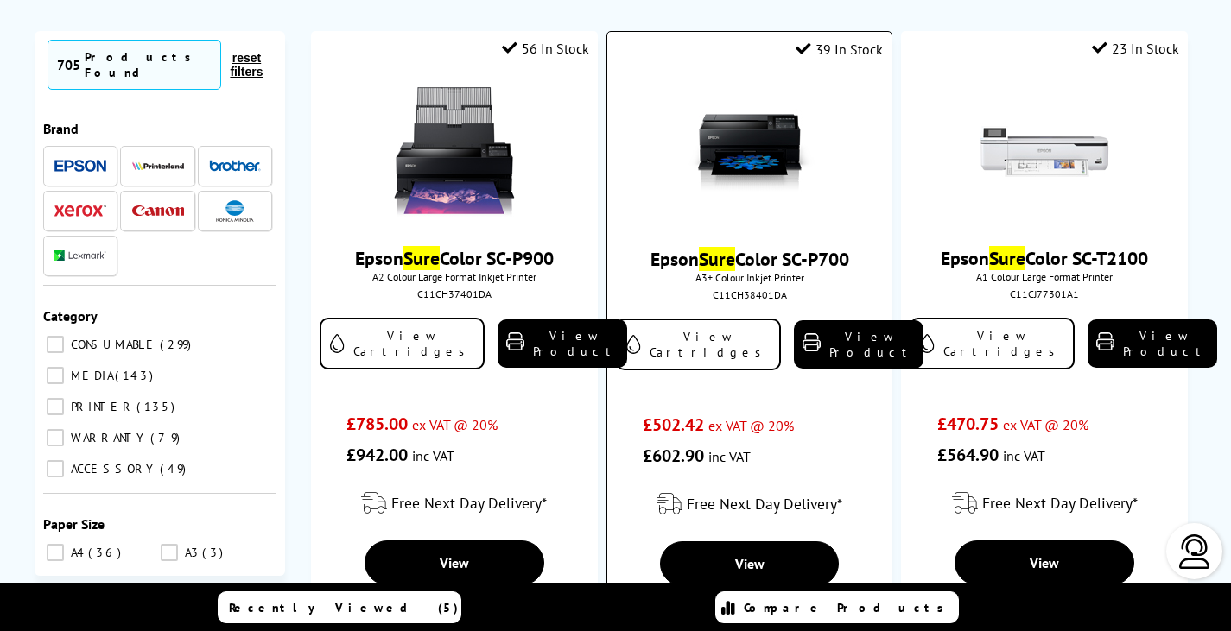
scroll to position [86, 0]
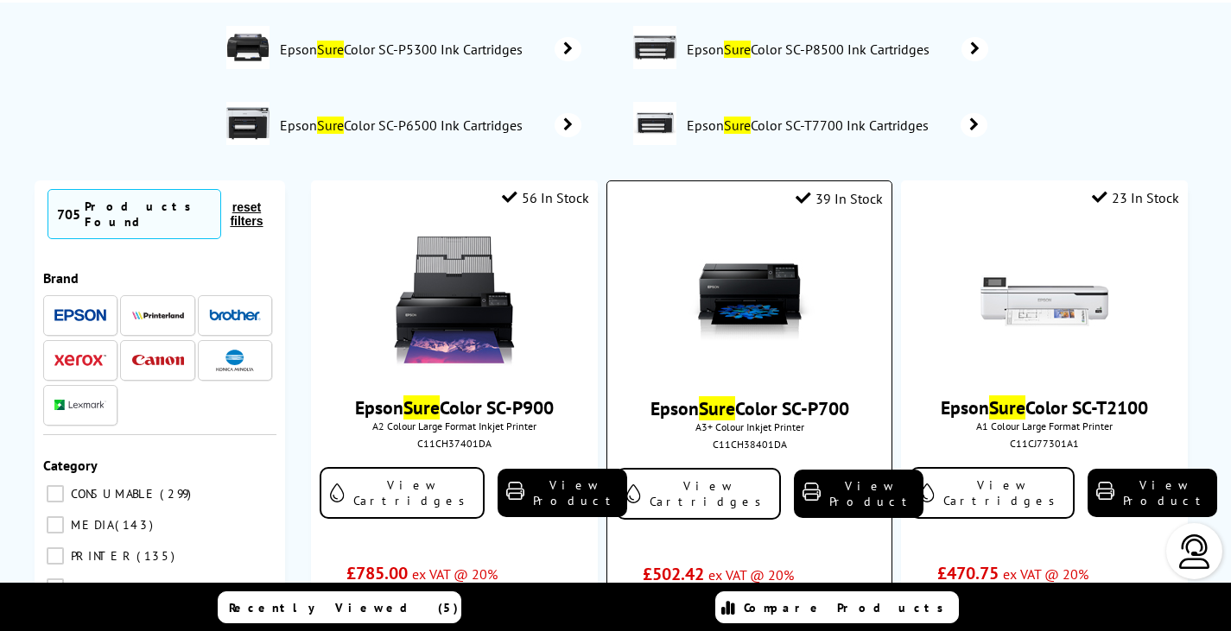
type input "sure"
click at [748, 316] on img at bounding box center [750, 303] width 130 height 130
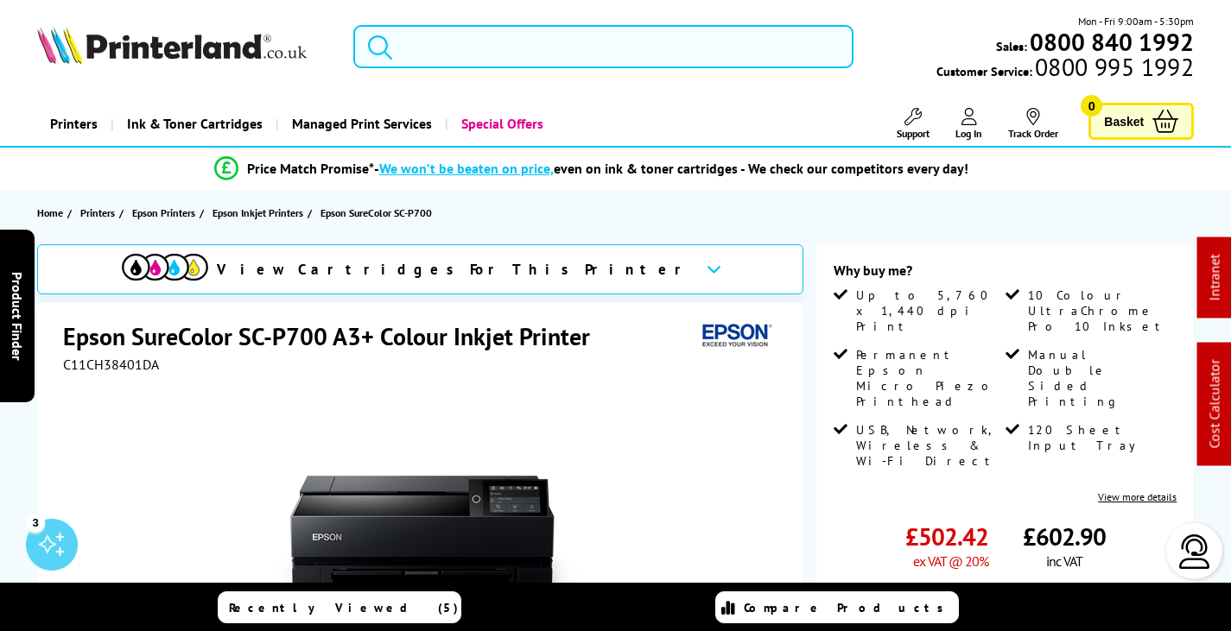
click at [498, 44] on input "search" at bounding box center [603, 46] width 500 height 43
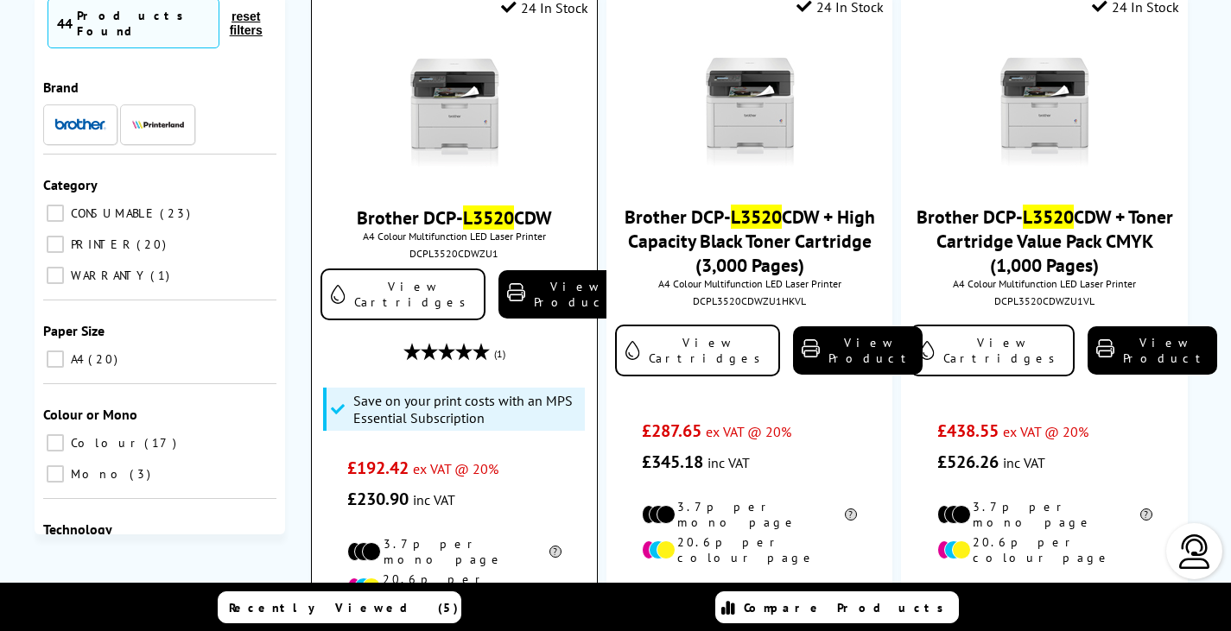
scroll to position [346, 0]
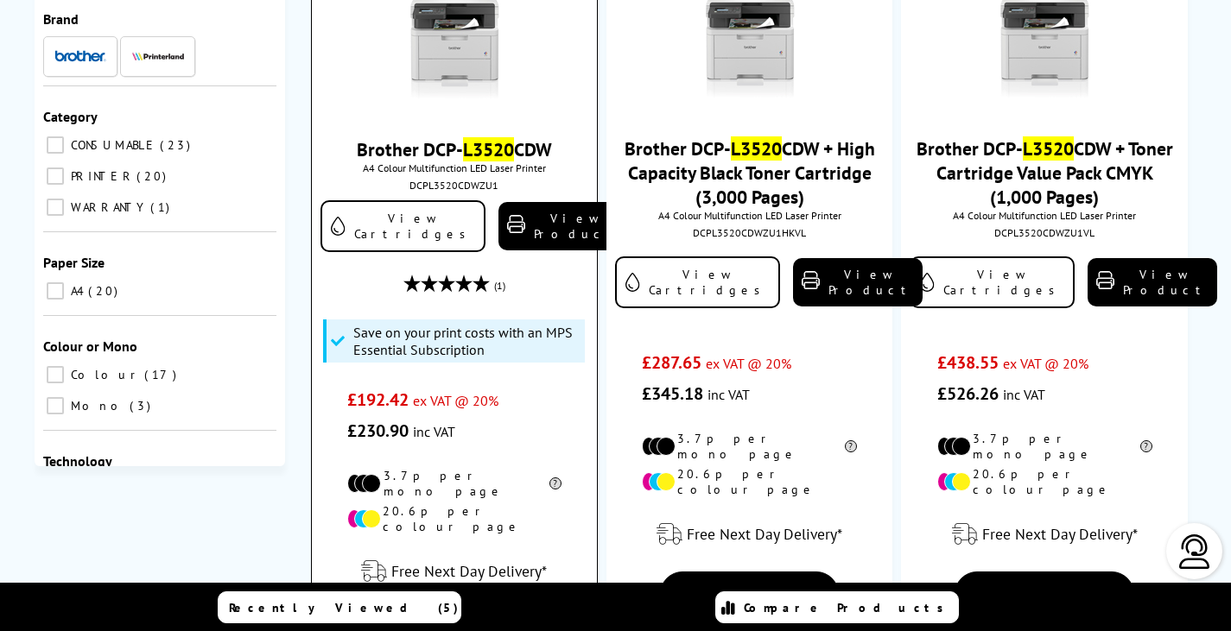
type input "l3520"
click at [475, 74] on img at bounding box center [455, 43] width 130 height 130
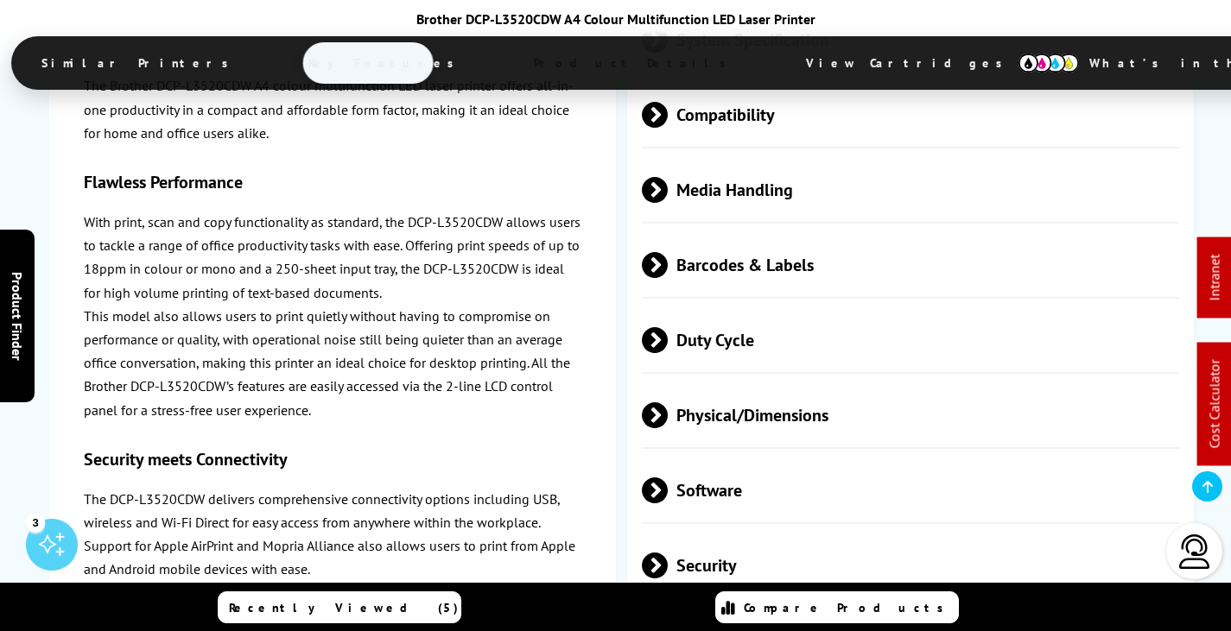
scroll to position [5097, 0]
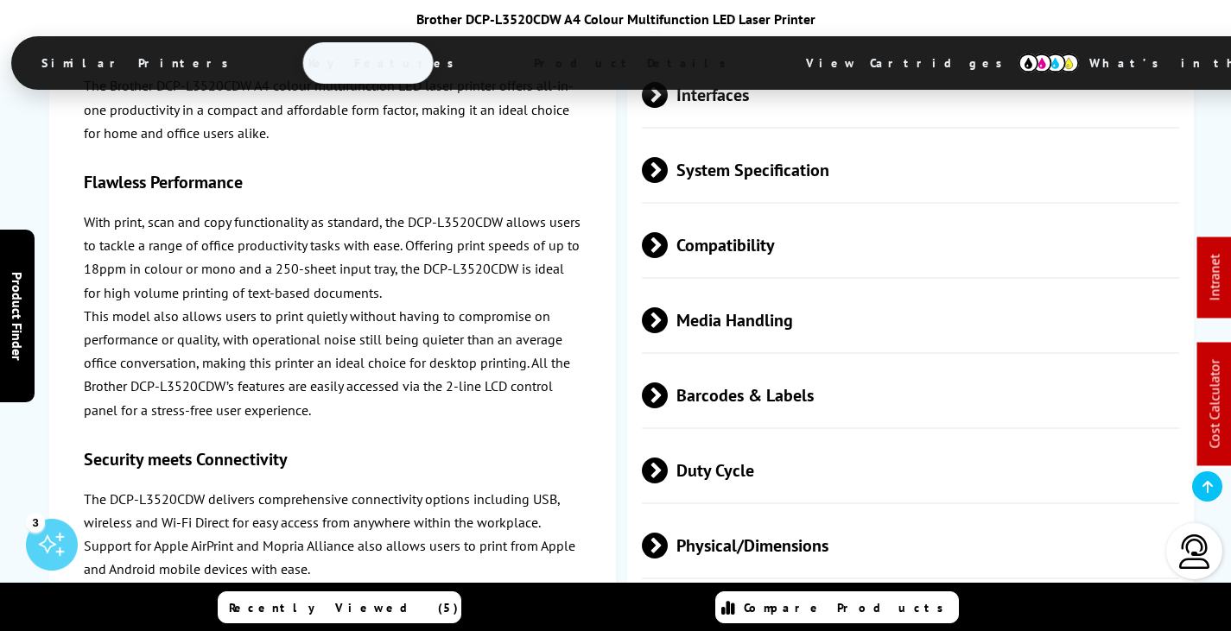
click at [807, 513] on span "Physical/Dimensions" at bounding box center [910, 545] width 537 height 65
click at [806, 513] on span "Physical/Dimensions" at bounding box center [910, 545] width 537 height 65
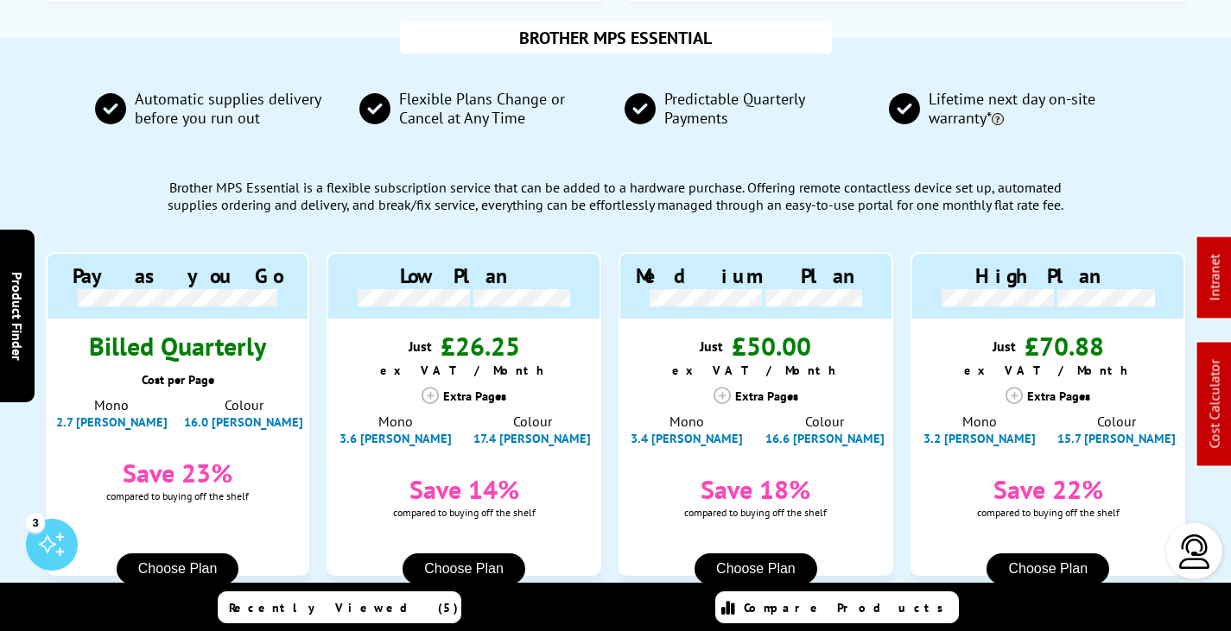
scroll to position [0, 0]
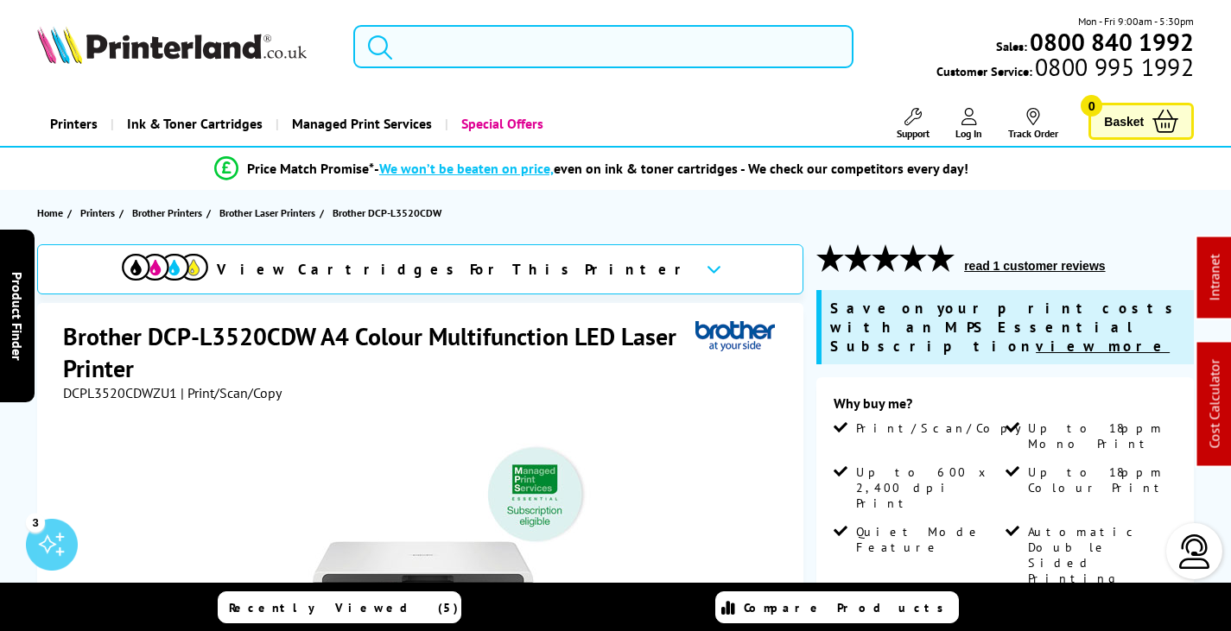
click at [553, 43] on input "search" at bounding box center [603, 46] width 500 height 43
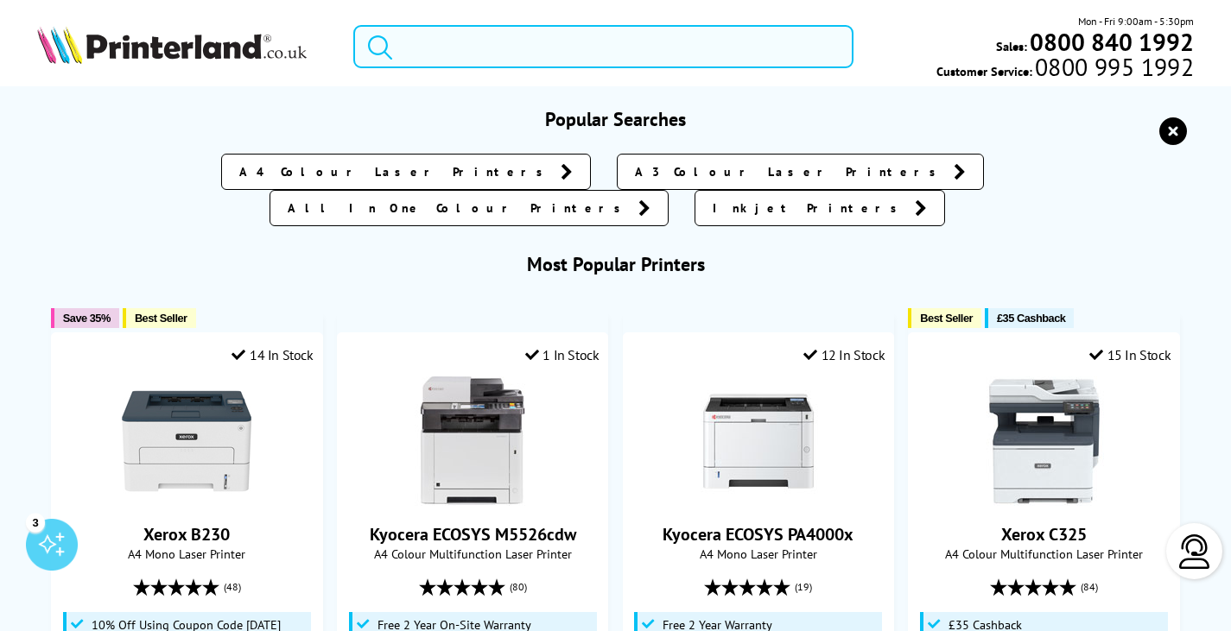
click at [537, 48] on input "search" at bounding box center [603, 46] width 500 height 43
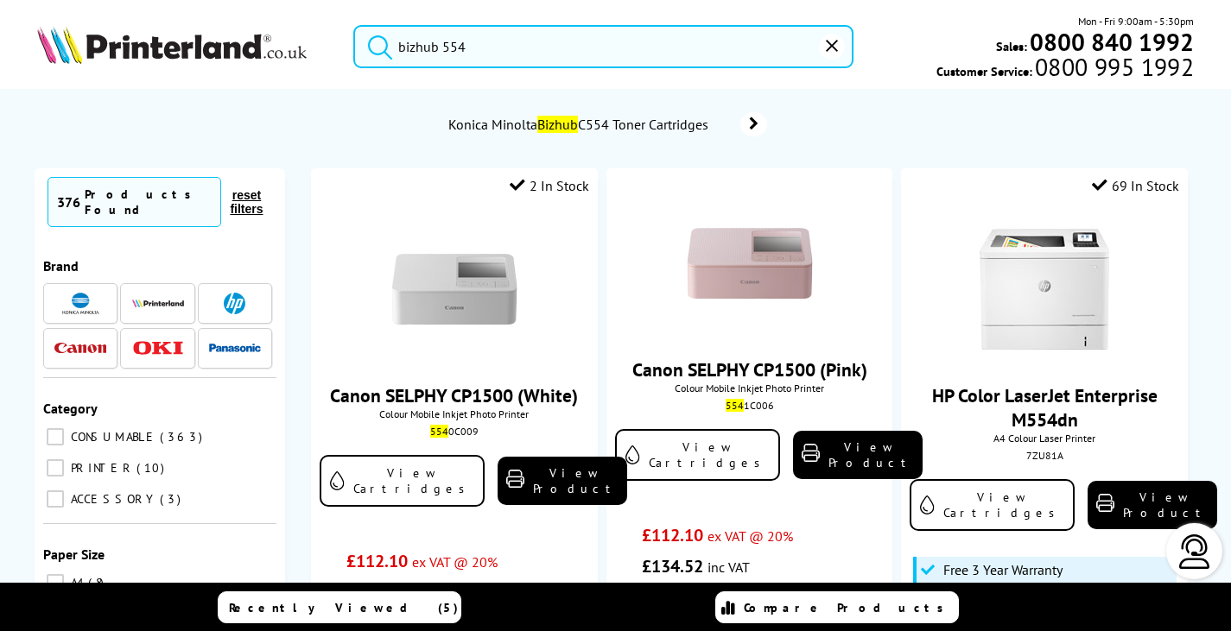
type input "bizhub 554"
drag, startPoint x: 544, startPoint y: 51, endPoint x: 130, endPoint y: 31, distance: 415.1
click at [129, 31] on div "bizhub 554 Mon - Fri 9:00am - 5:30pm Sales: 0800 840 1992 Customer Service: 080…" at bounding box center [615, 51] width 1231 height 76
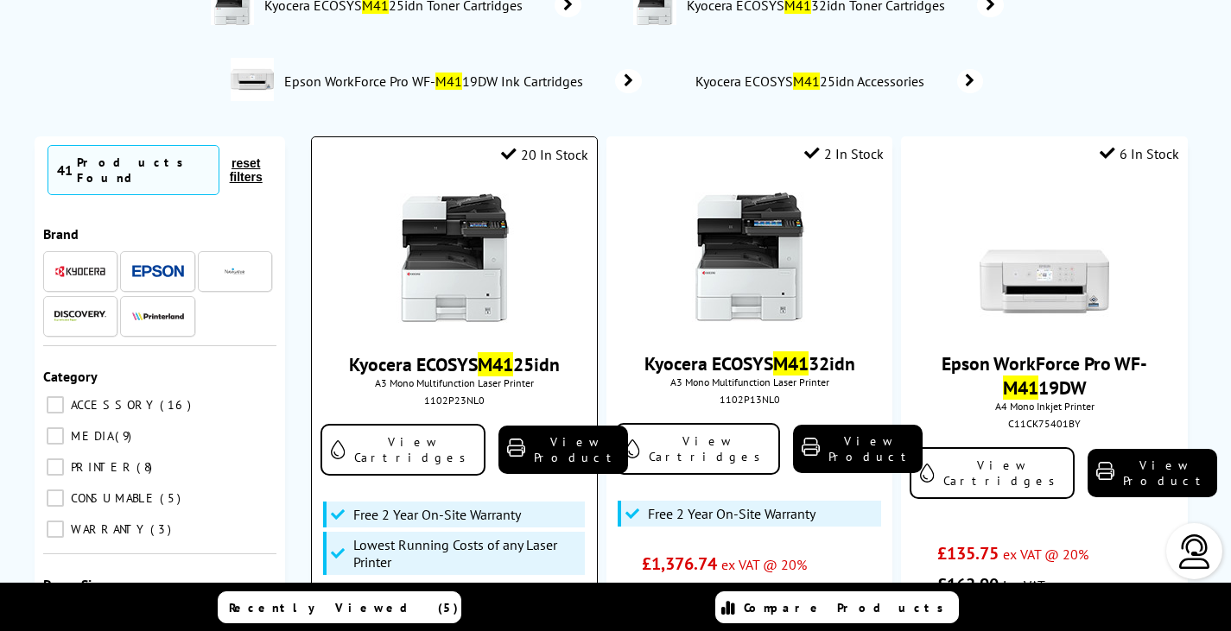
scroll to position [259, 0]
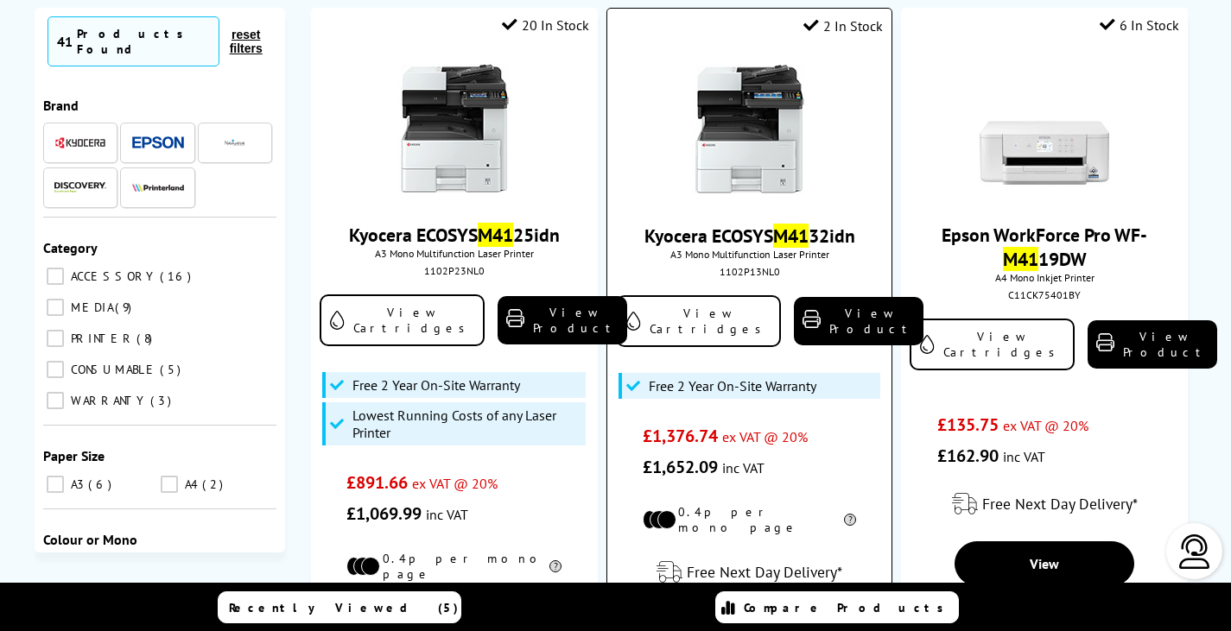
type input "m41"
click at [771, 112] on img at bounding box center [750, 130] width 130 height 130
